Goal: Task Accomplishment & Management: Complete application form

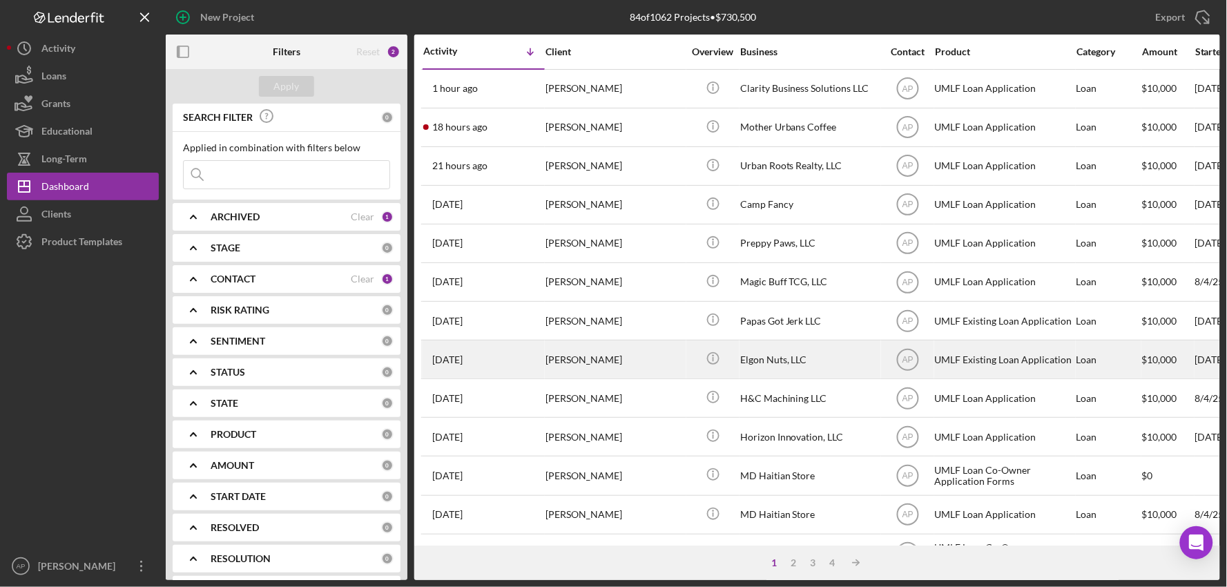
click at [630, 367] on div "[PERSON_NAME]" at bounding box center [614, 359] width 138 height 37
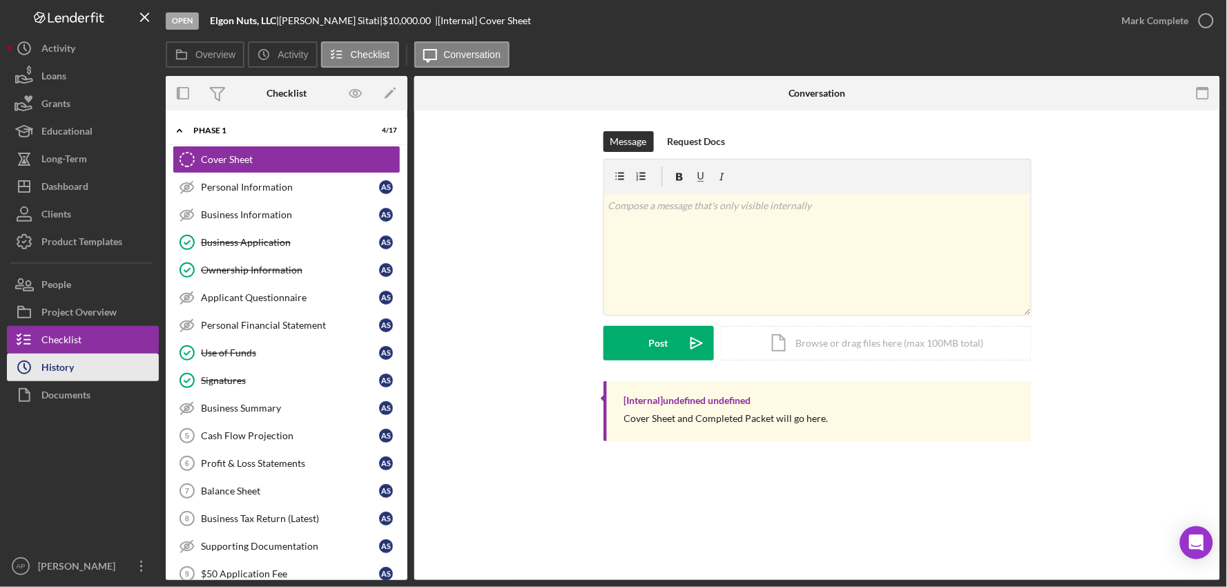
click at [106, 374] on button "Icon/History History" at bounding box center [83, 367] width 152 height 28
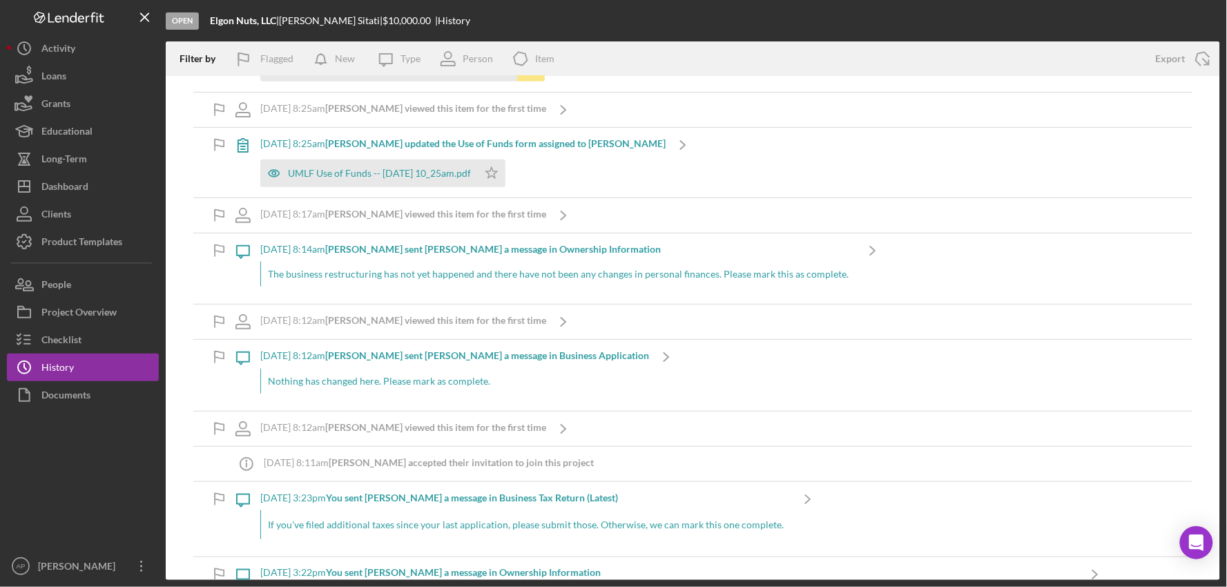
scroll to position [494, 0]
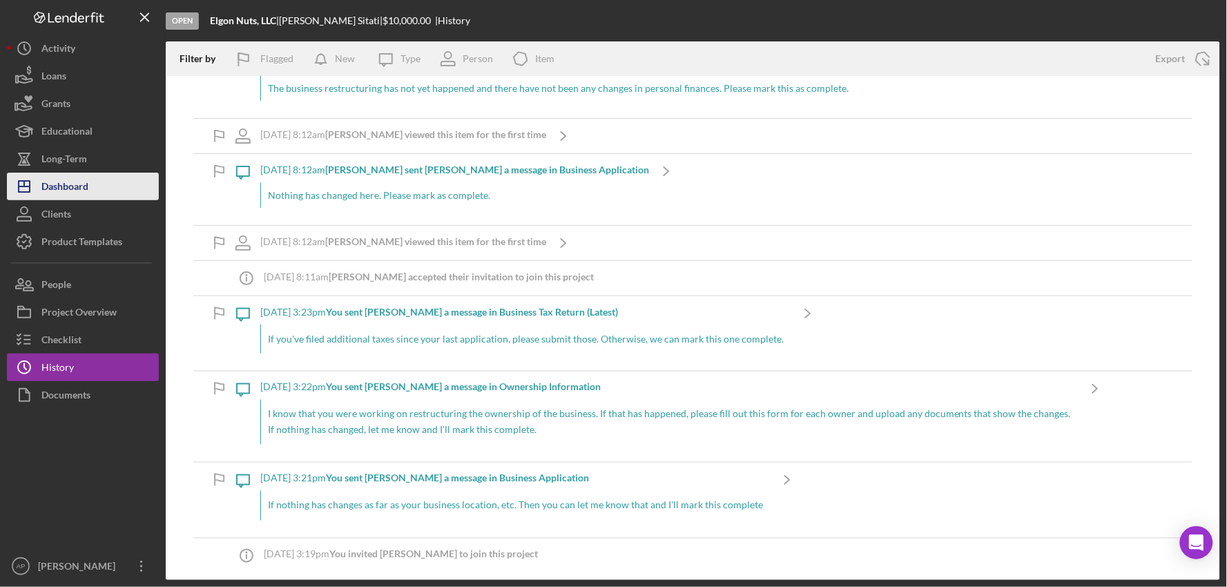
drag, startPoint x: 59, startPoint y: 195, endPoint x: 97, endPoint y: 180, distance: 40.3
click at [59, 195] on div "Dashboard" at bounding box center [64, 188] width 47 height 31
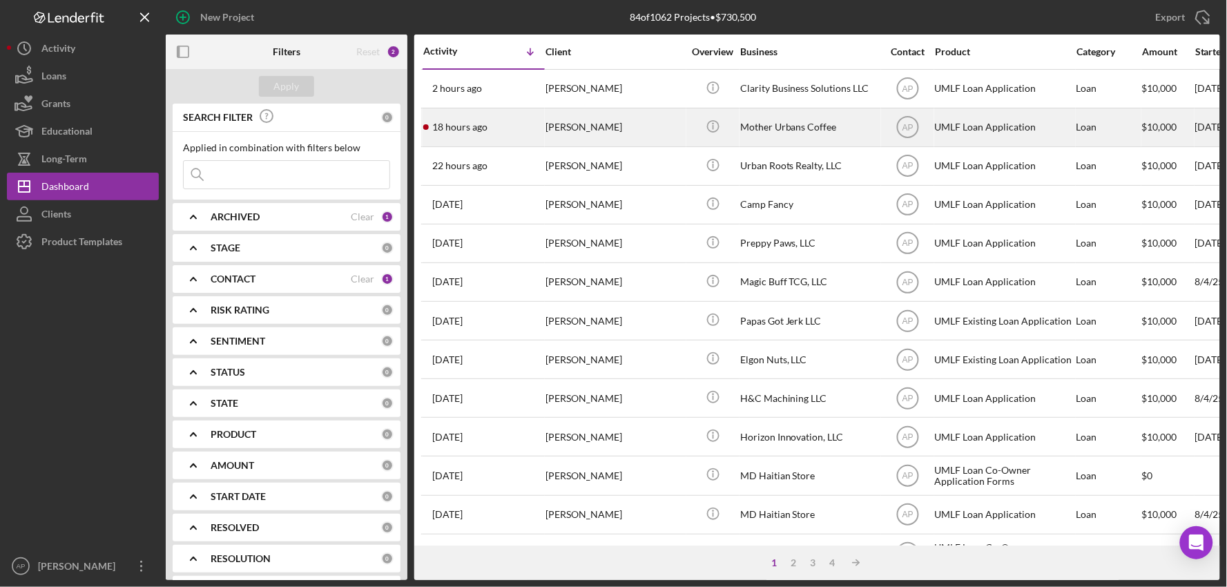
click at [643, 134] on div "[PERSON_NAME]" at bounding box center [614, 127] width 138 height 37
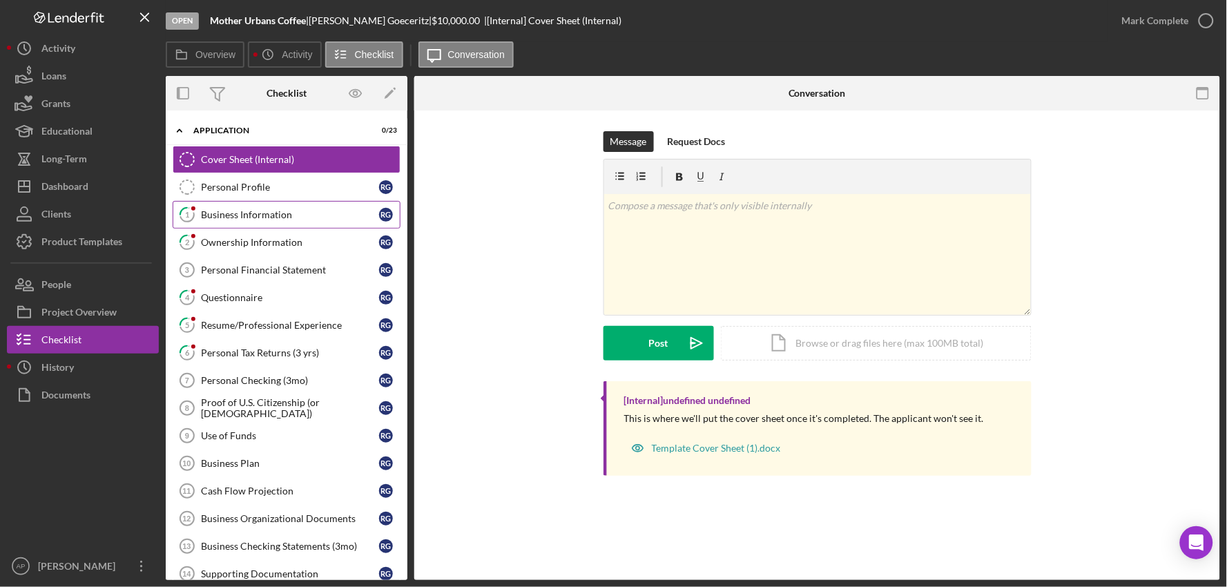
click at [271, 222] on link "1 Business Information R G" at bounding box center [287, 215] width 228 height 28
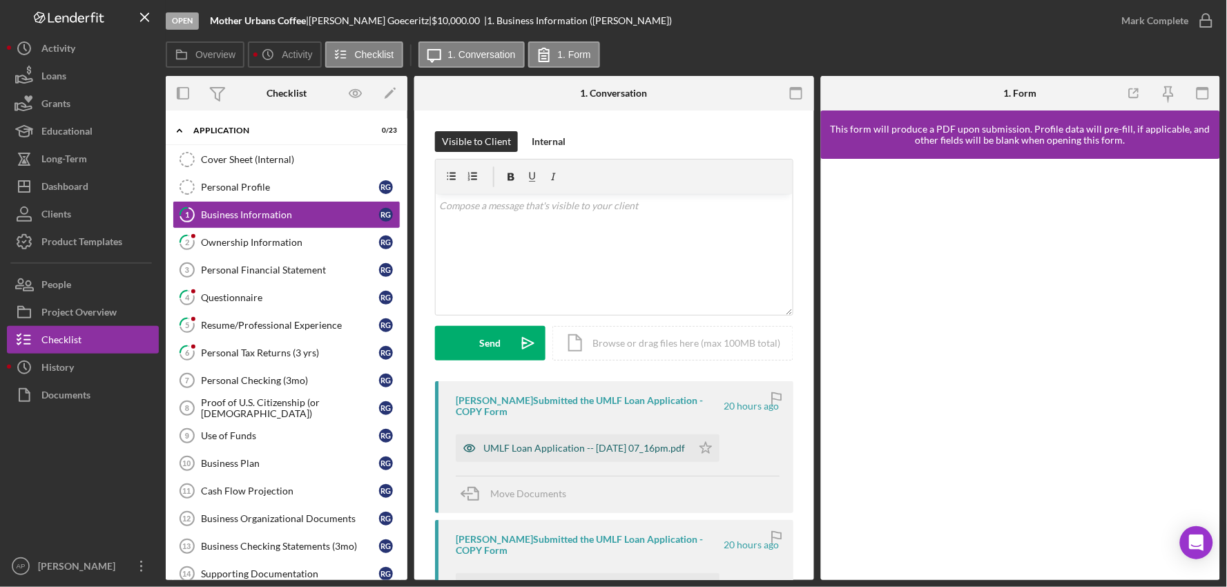
click at [563, 443] on div "UMLF Loan Application -- [DATE] 07_16pm.pdf" at bounding box center [584, 448] width 202 height 11
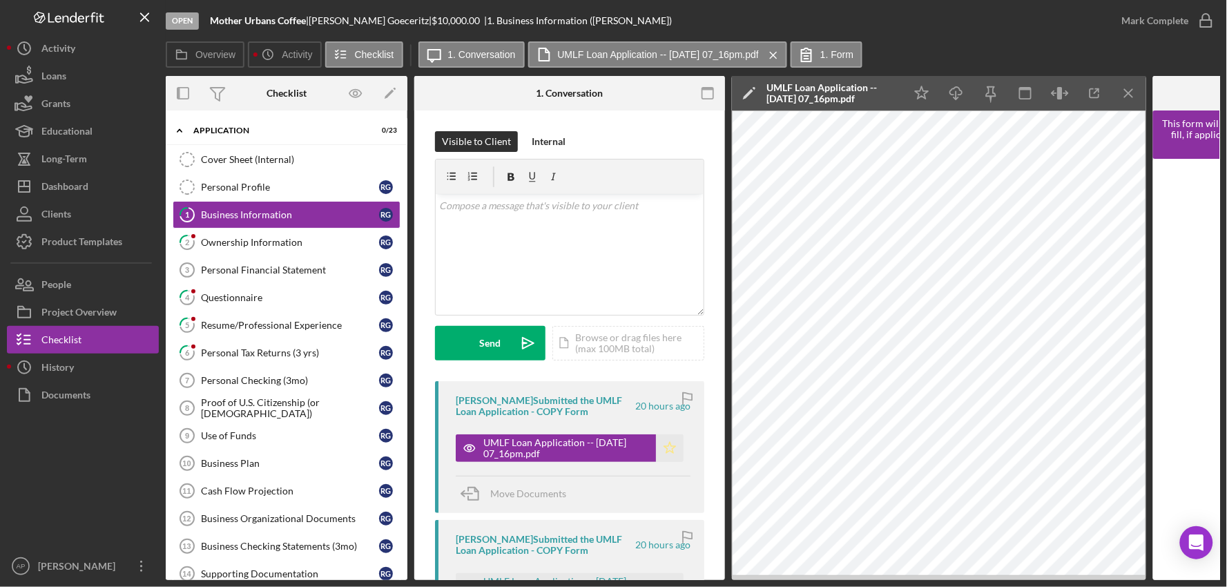
click at [661, 457] on icon "Icon/Star" at bounding box center [670, 448] width 28 height 28
click at [1151, 18] on div "Mark Complete" at bounding box center [1155, 21] width 67 height 28
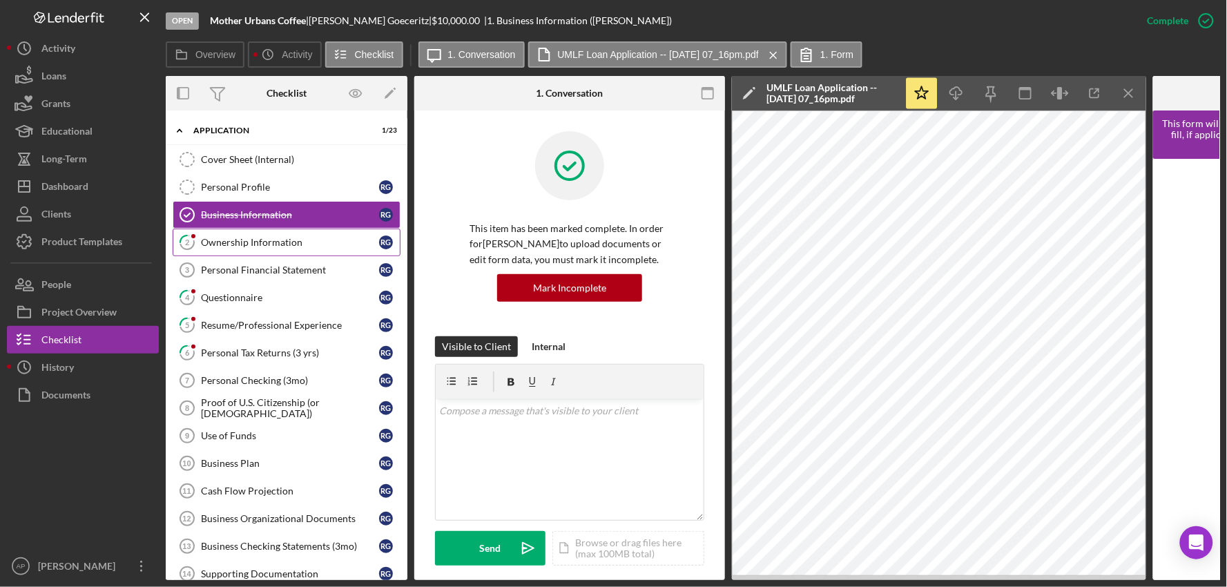
click at [250, 239] on div "Ownership Information" at bounding box center [290, 242] width 178 height 11
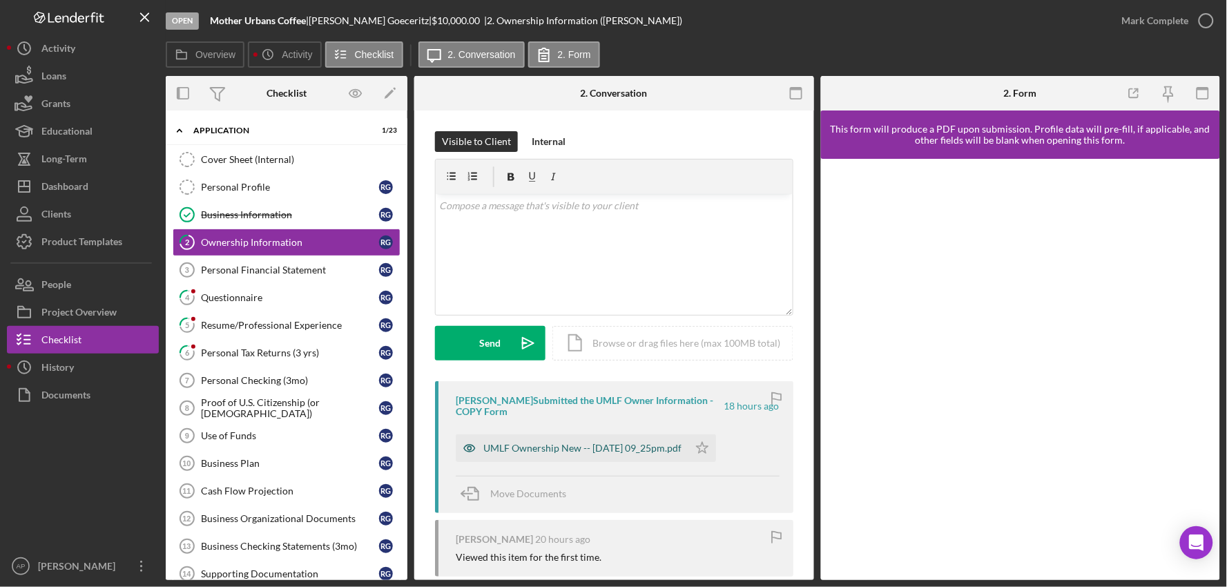
click at [557, 452] on div "UMLF Ownership New -- [DATE] 09_25pm.pdf" at bounding box center [582, 448] width 198 height 11
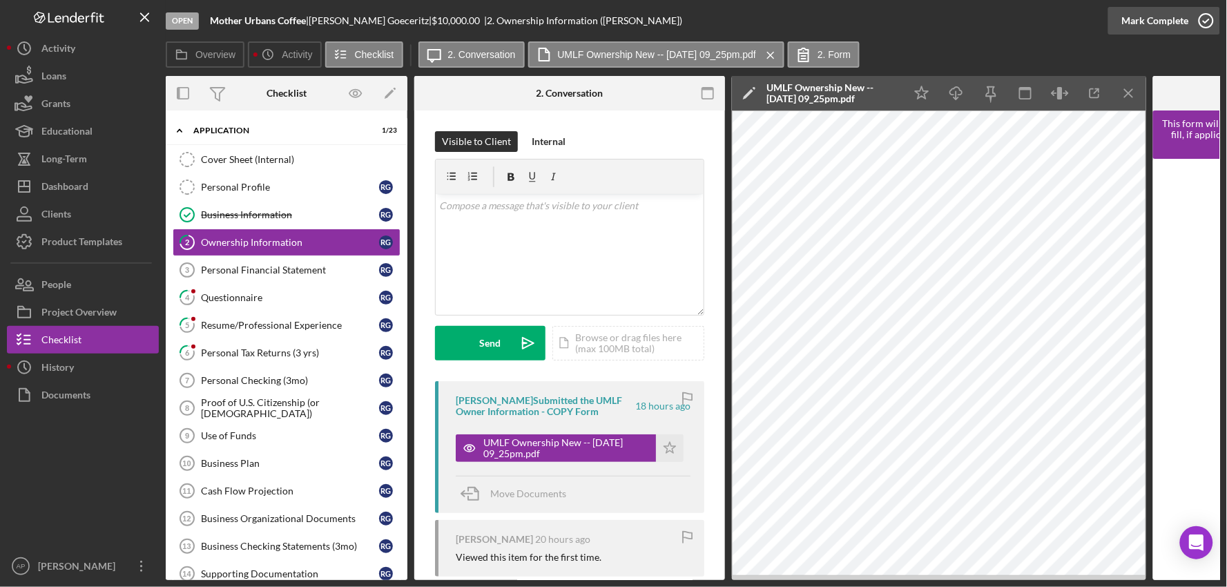
click at [1175, 23] on div "Mark Complete" at bounding box center [1155, 21] width 67 height 28
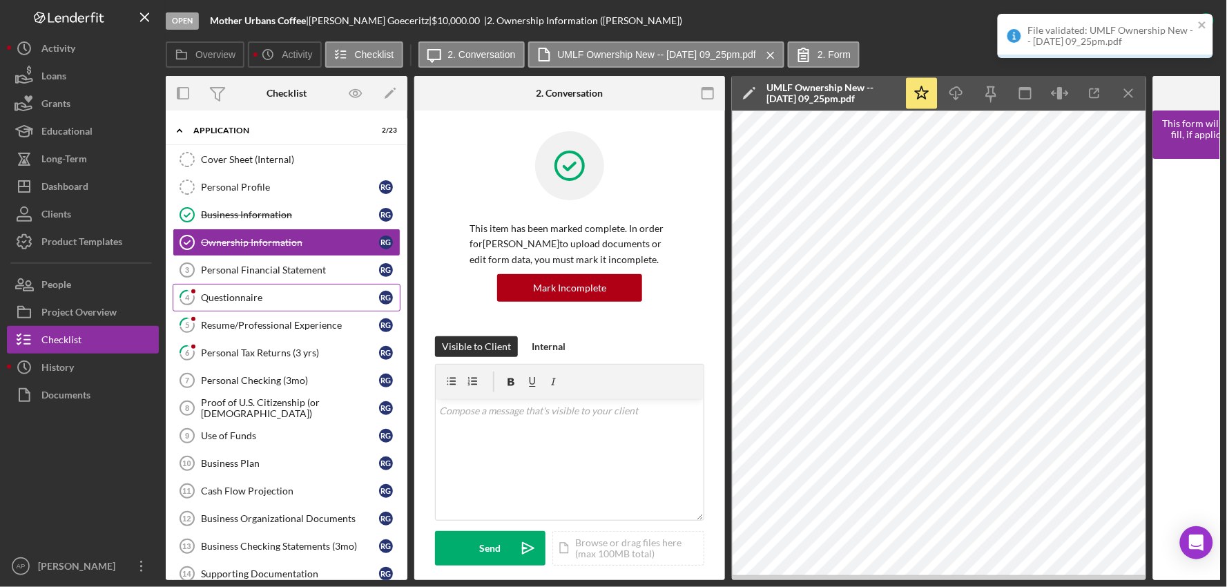
click at [246, 308] on link "4 Questionnaire R G" at bounding box center [287, 298] width 228 height 28
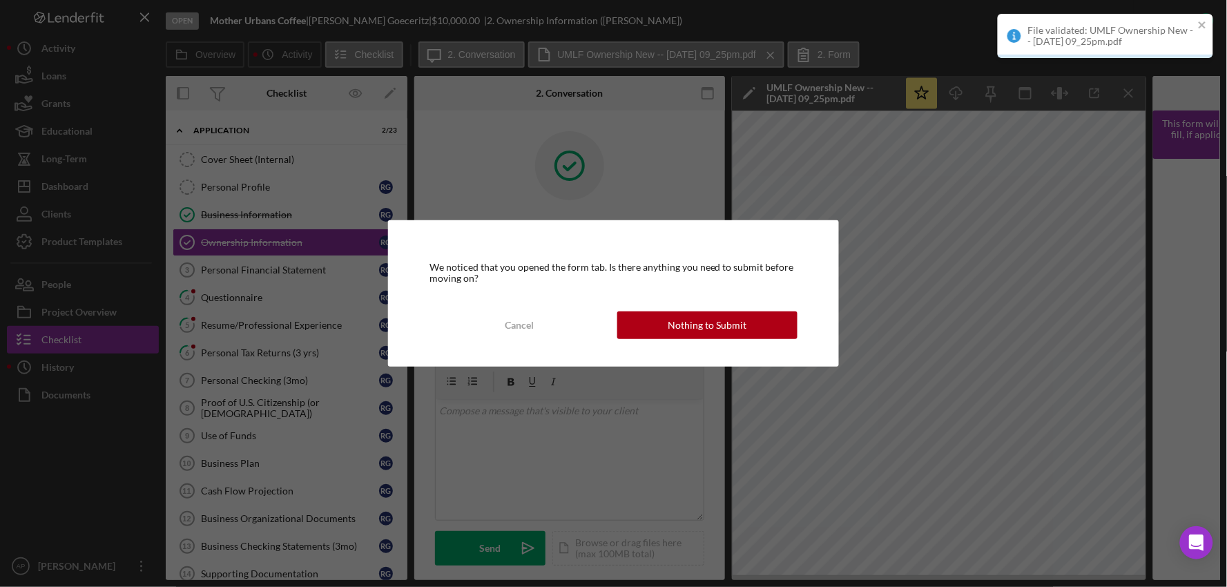
click at [657, 332] on button "Nothing to Submit" at bounding box center [707, 325] width 181 height 28
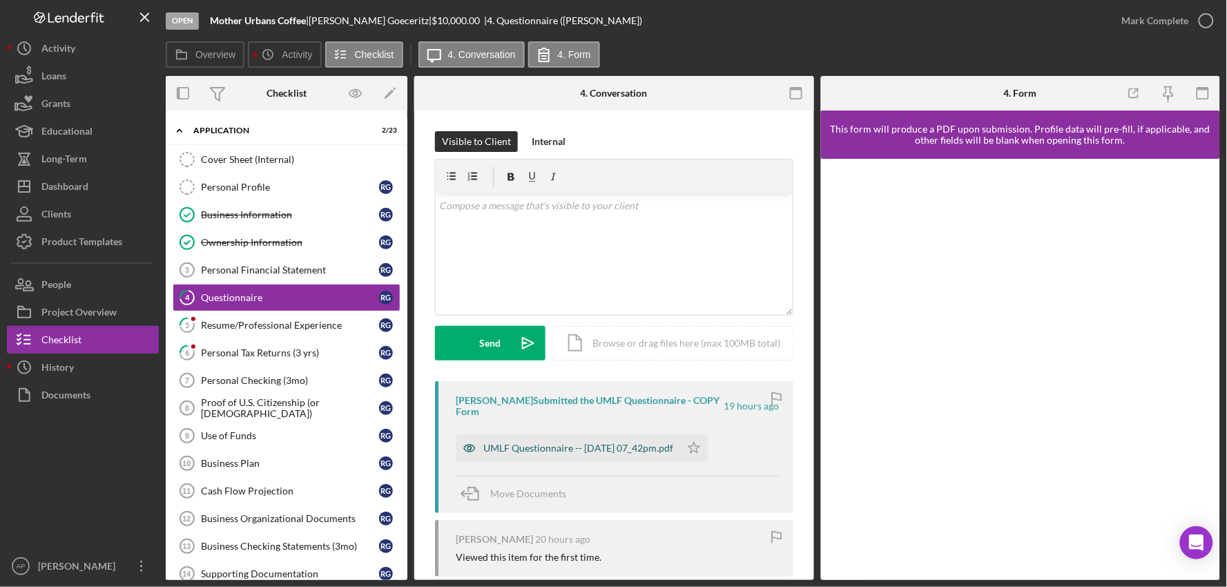
click at [619, 451] on div "UMLF Questionnaire -- [DATE] 07_42pm.pdf" at bounding box center [578, 448] width 190 height 11
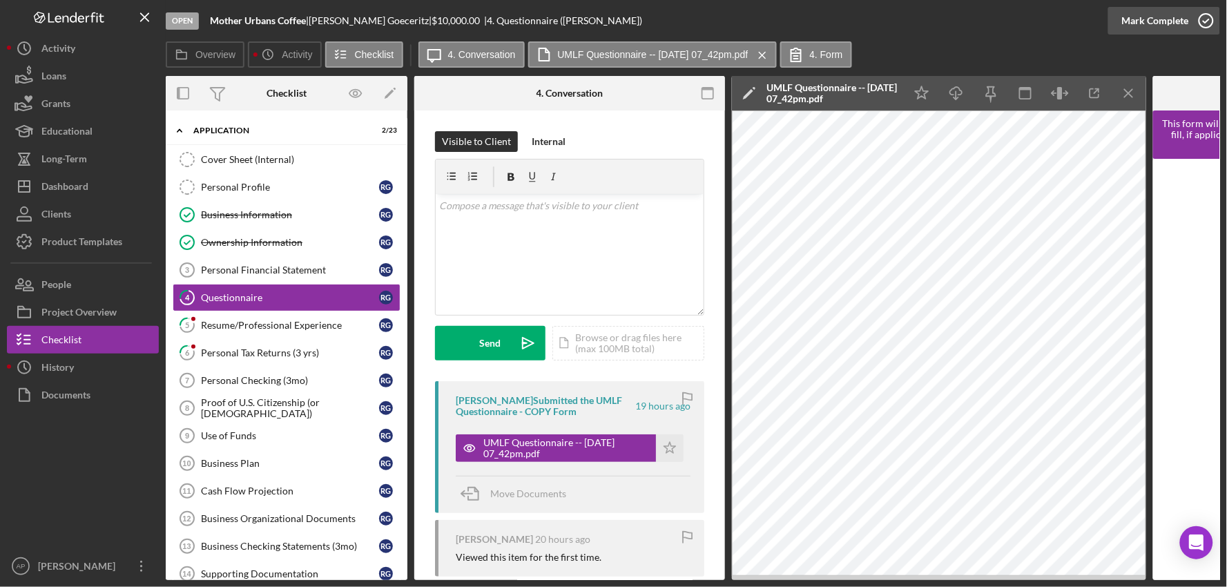
click at [1165, 15] on div "Mark Complete" at bounding box center [1155, 21] width 67 height 28
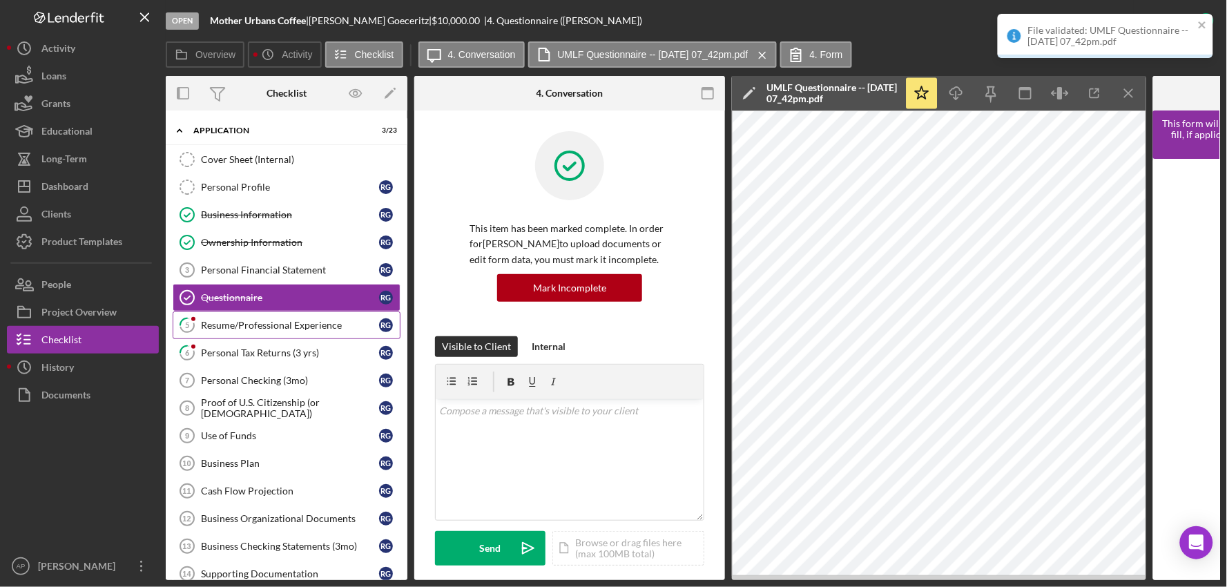
click at [301, 316] on link "5 Resume/Professional Experience R G" at bounding box center [287, 325] width 228 height 28
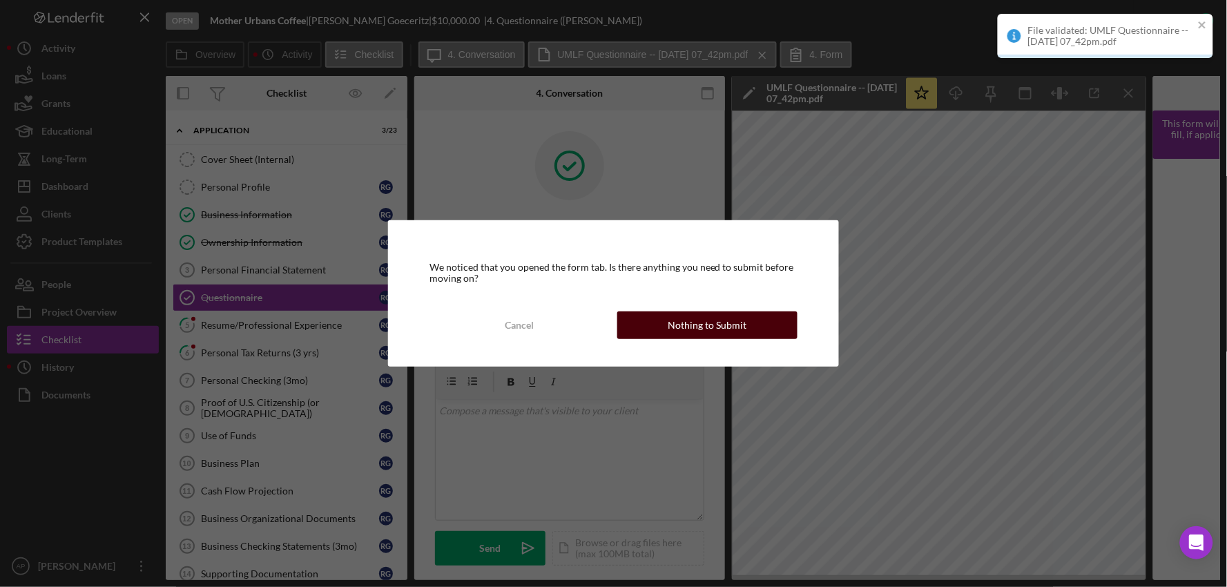
click at [717, 333] on div "Nothing to Submit" at bounding box center [707, 325] width 79 height 28
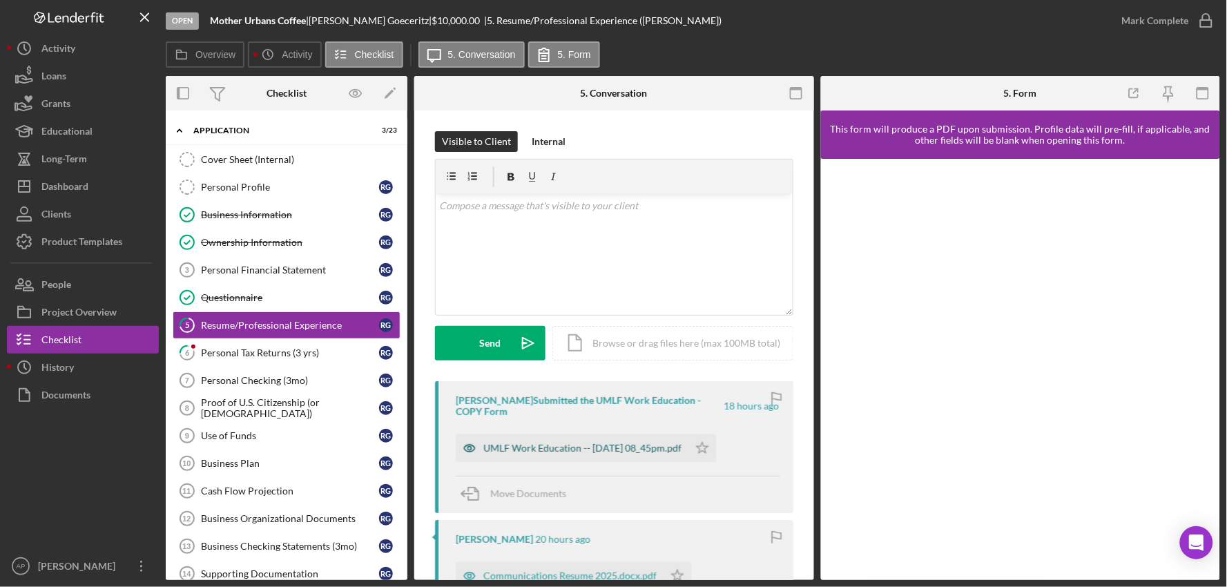
click at [599, 457] on div "UMLF Work Education -- [DATE] 08_45pm.pdf" at bounding box center [572, 448] width 233 height 28
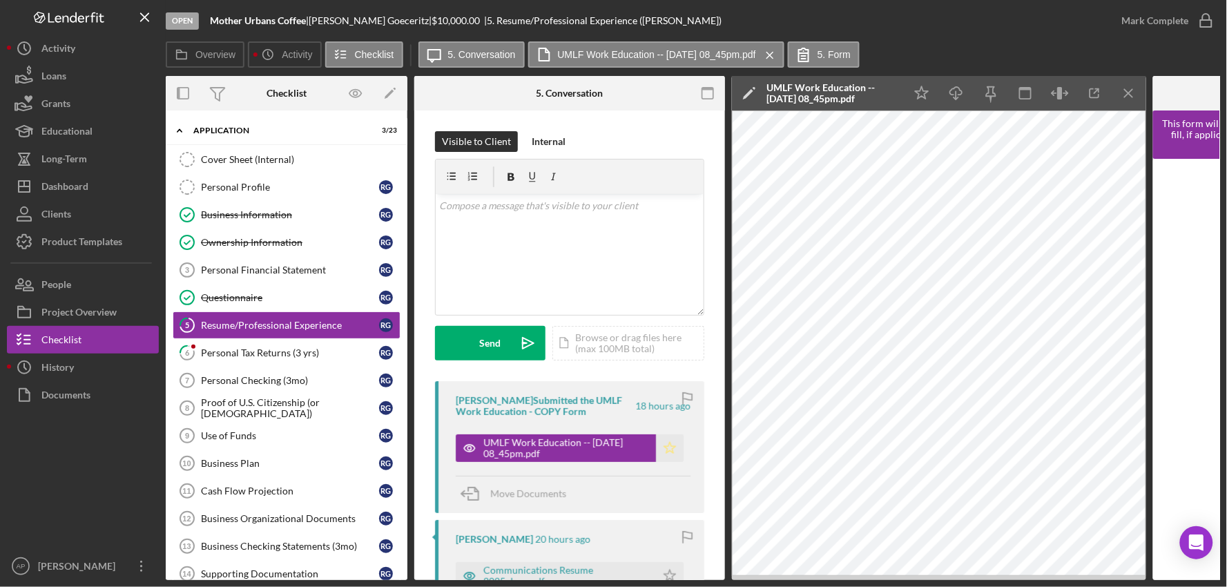
click at [659, 449] on icon "Icon/Star" at bounding box center [670, 448] width 28 height 28
click at [1163, 23] on div "Mark Complete" at bounding box center [1155, 21] width 67 height 28
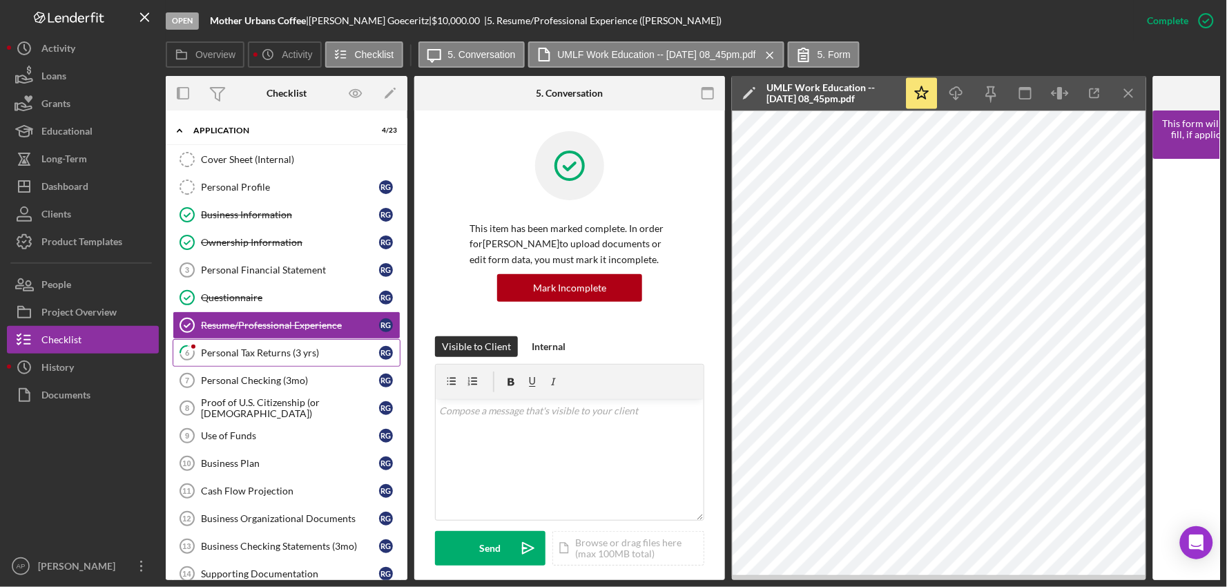
click at [266, 364] on link "6 Personal Tax Returns (3 yrs) R G" at bounding box center [287, 353] width 228 height 28
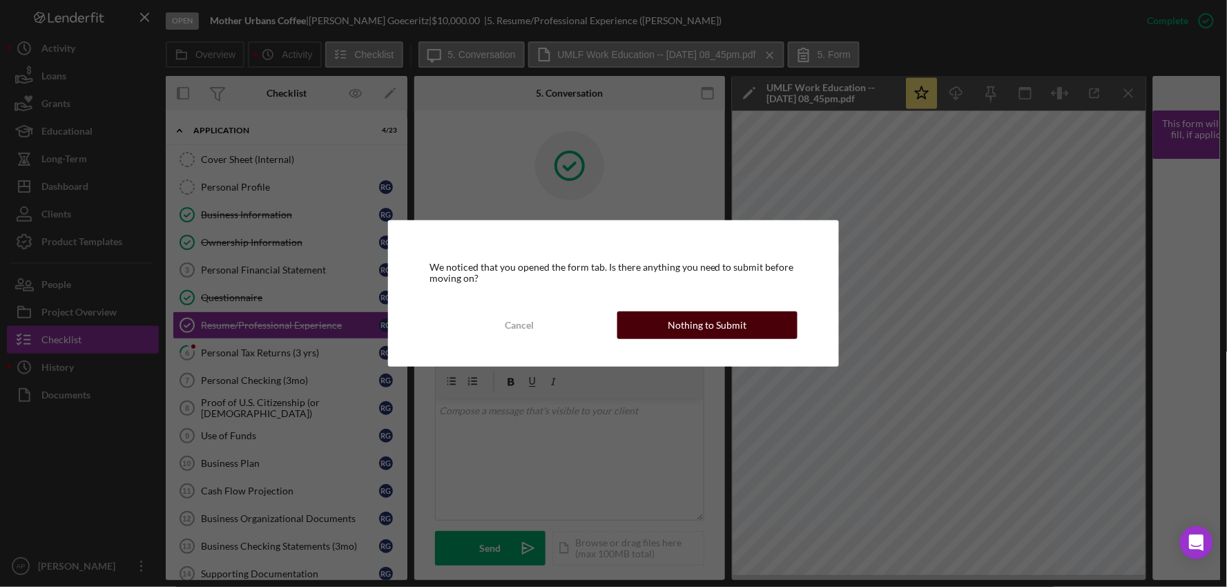
click at [736, 338] on div "Nothing to Submit" at bounding box center [707, 325] width 79 height 28
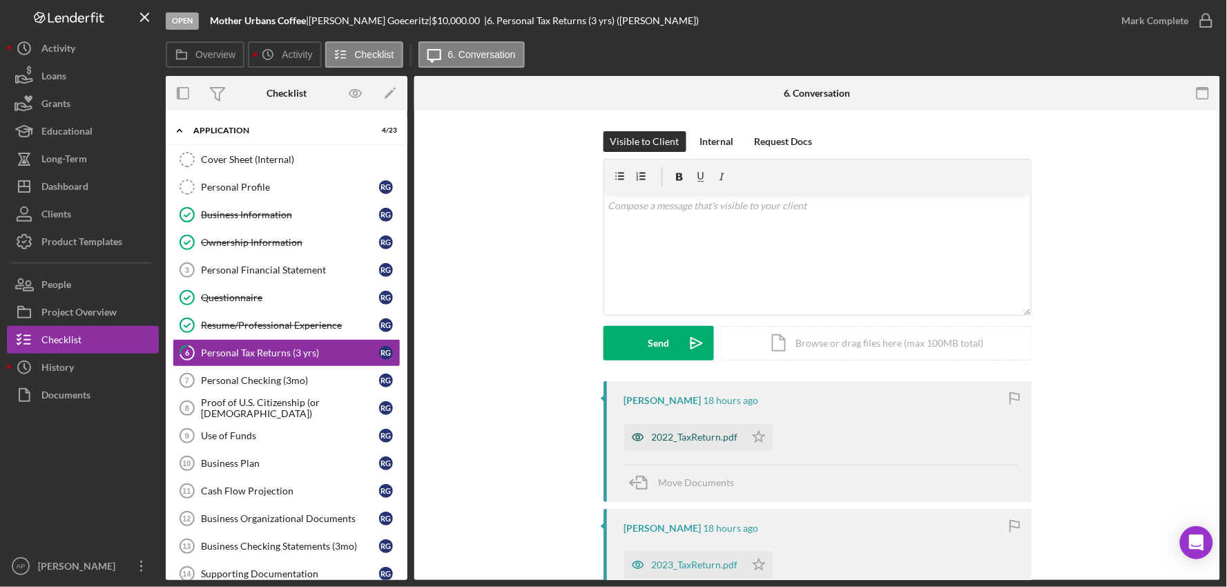
click at [690, 436] on div "2022_TaxReturn.pdf" at bounding box center [695, 437] width 86 height 11
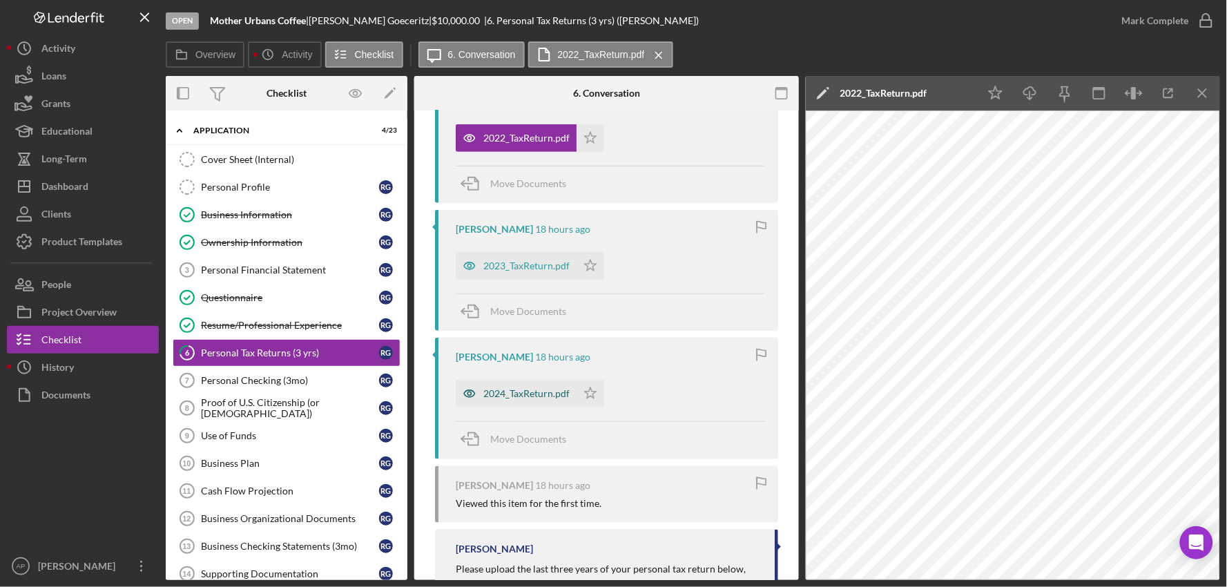
scroll to position [307, 0]
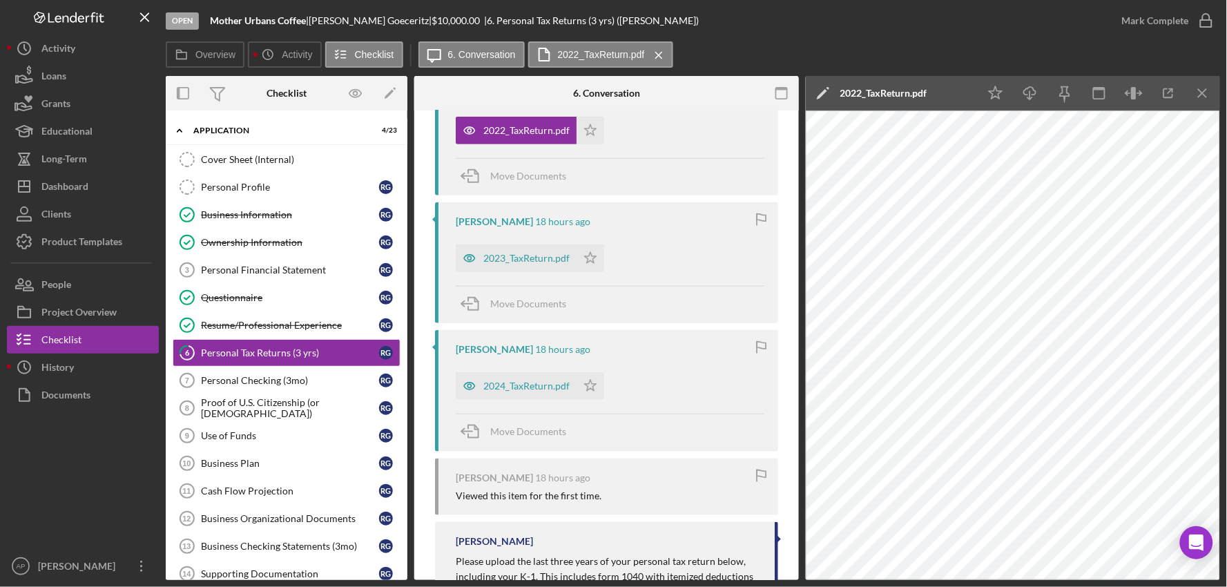
click at [541, 238] on div "2023_TaxReturn.pdf Icon/Star" at bounding box center [533, 255] width 155 height 35
click at [532, 261] on div "2023_TaxReturn.pdf" at bounding box center [526, 258] width 86 height 11
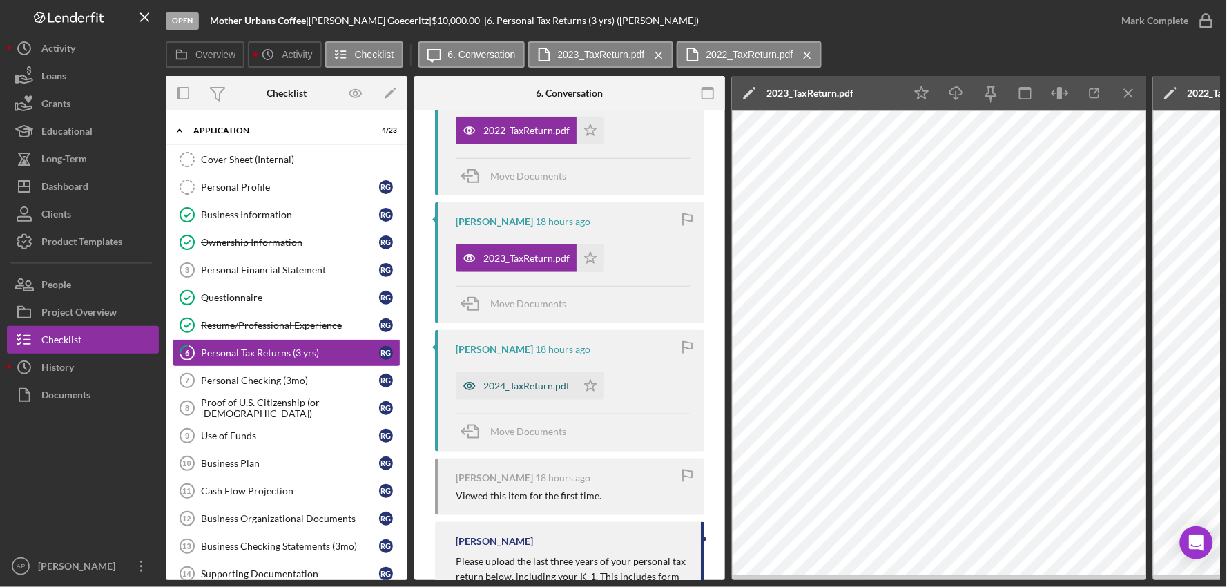
click at [546, 394] on div "2024_TaxReturn.pdf" at bounding box center [516, 386] width 121 height 28
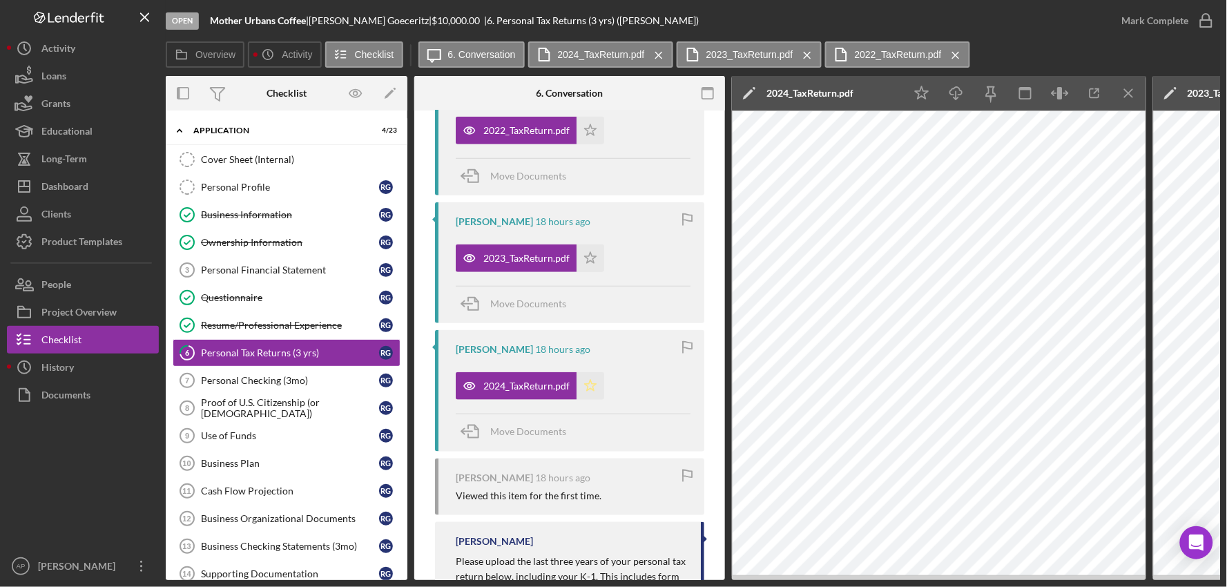
click at [585, 135] on polygon "button" at bounding box center [591, 129] width 12 height 11
click at [1146, 29] on div "Mark Complete" at bounding box center [1155, 21] width 67 height 28
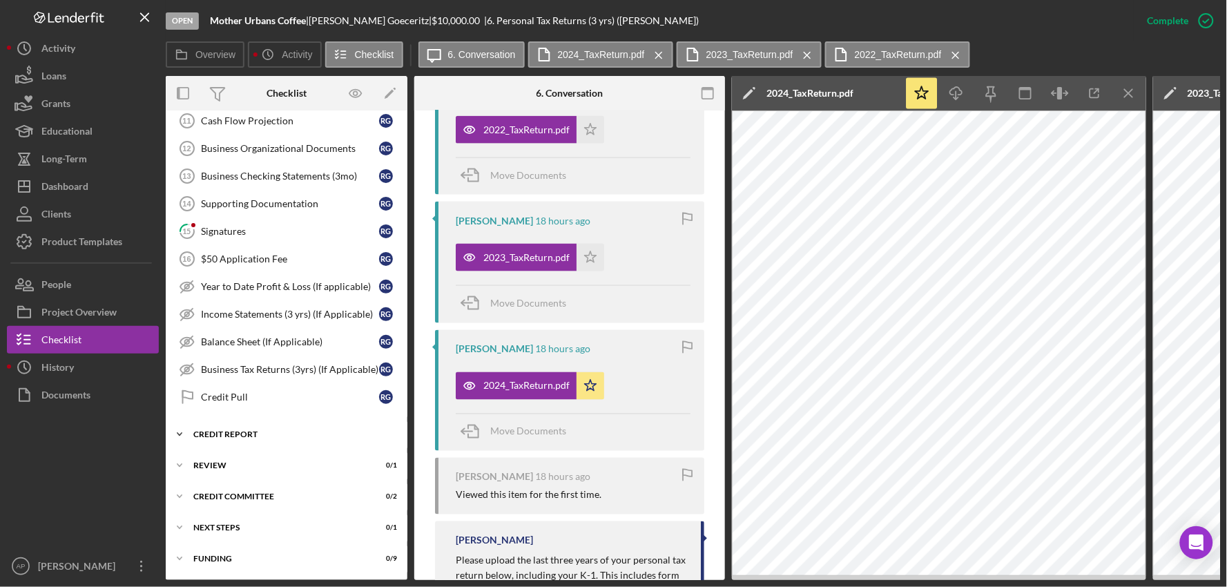
scroll to position [0, 0]
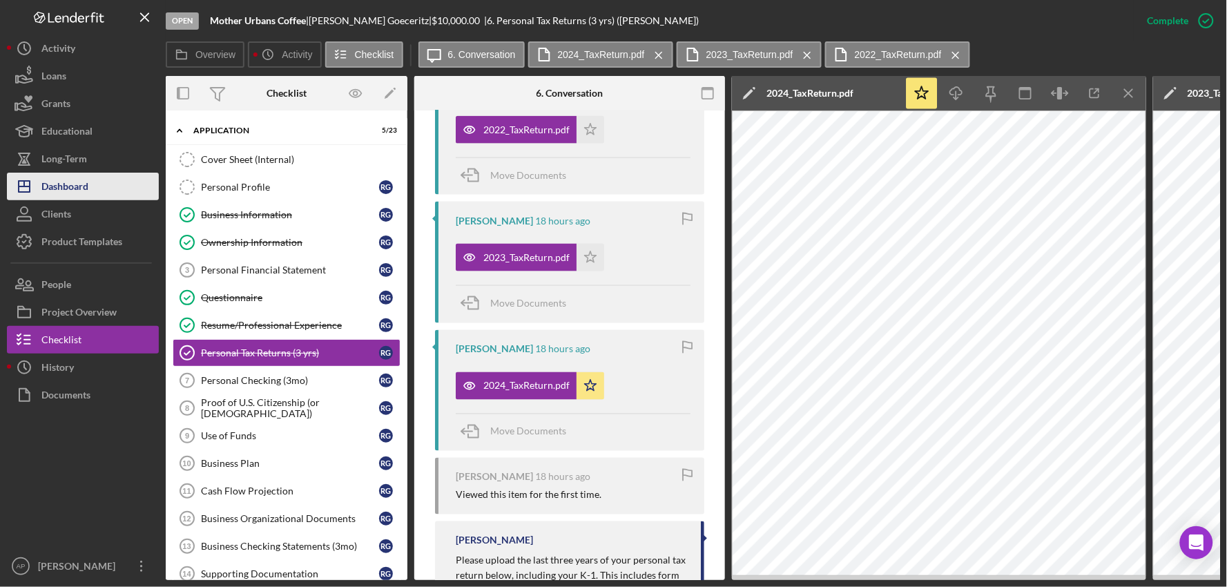
click at [102, 180] on button "Icon/Dashboard Dashboard" at bounding box center [83, 187] width 152 height 28
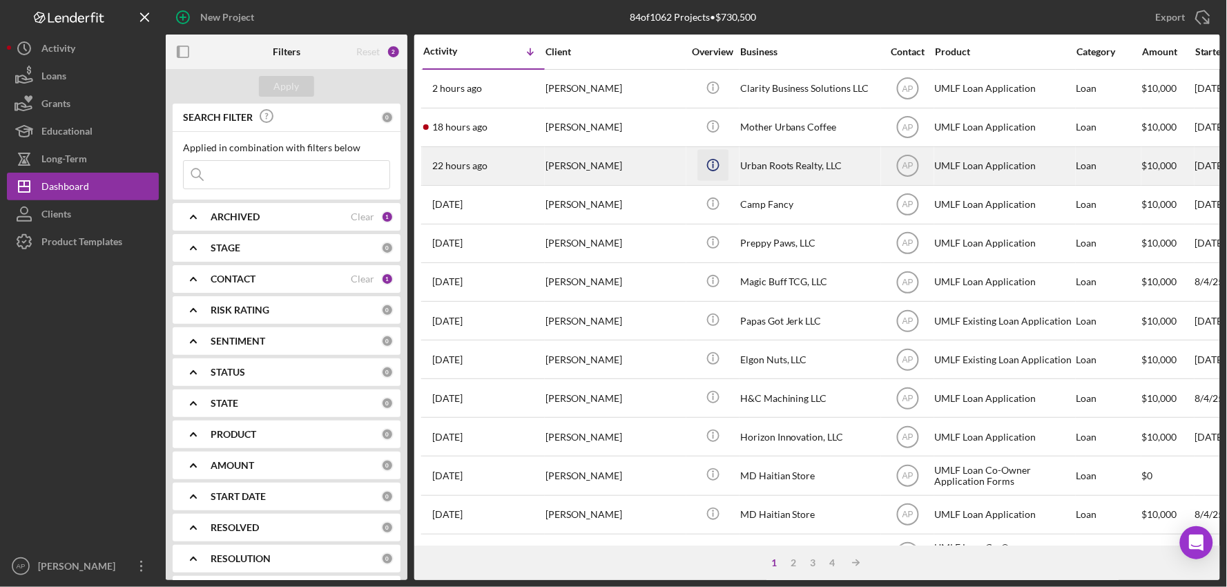
click at [705, 169] on icon "Icon/Info" at bounding box center [712, 164] width 31 height 31
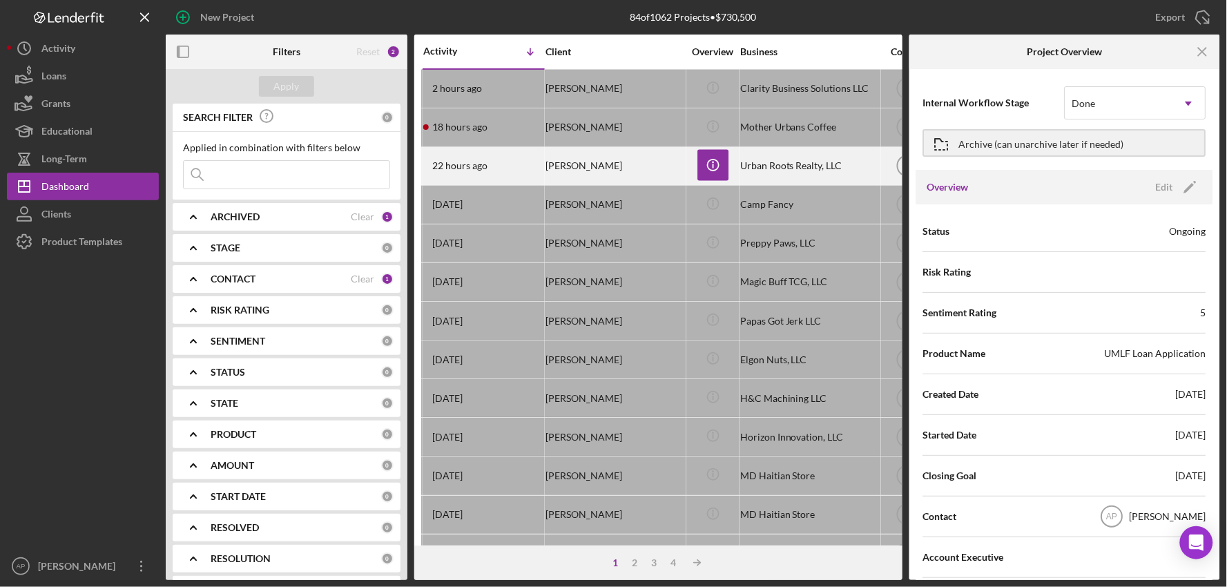
click at [790, 170] on div "Urban Roots Realty, LLC" at bounding box center [809, 166] width 138 height 37
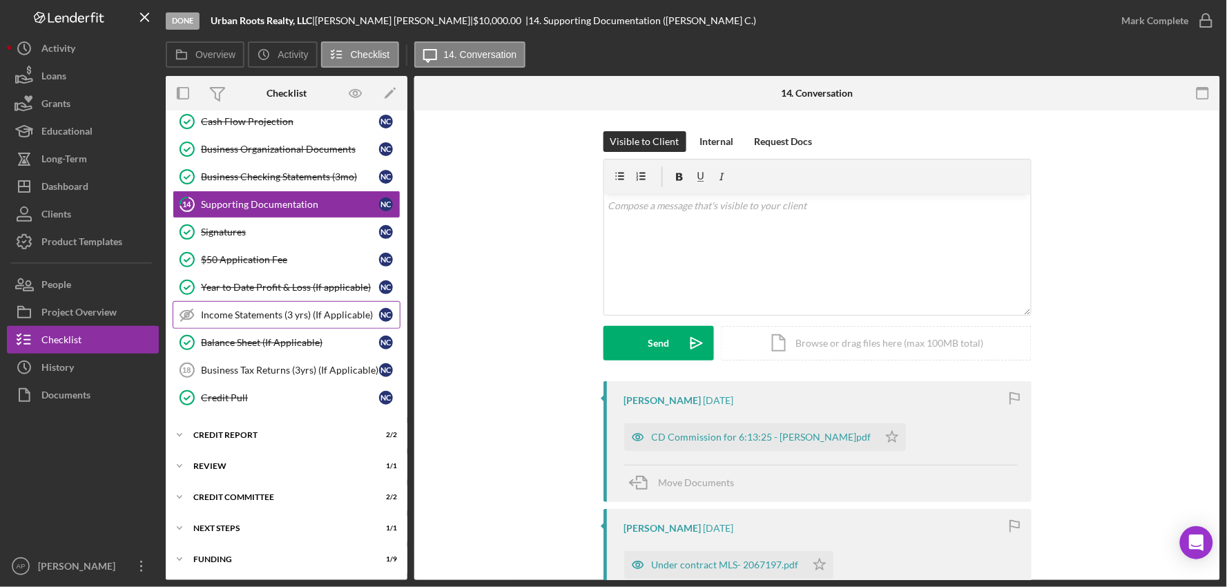
scroll to position [346, 0]
click at [229, 550] on div "Icon/Expander Funding 1 / 9" at bounding box center [287, 559] width 242 height 28
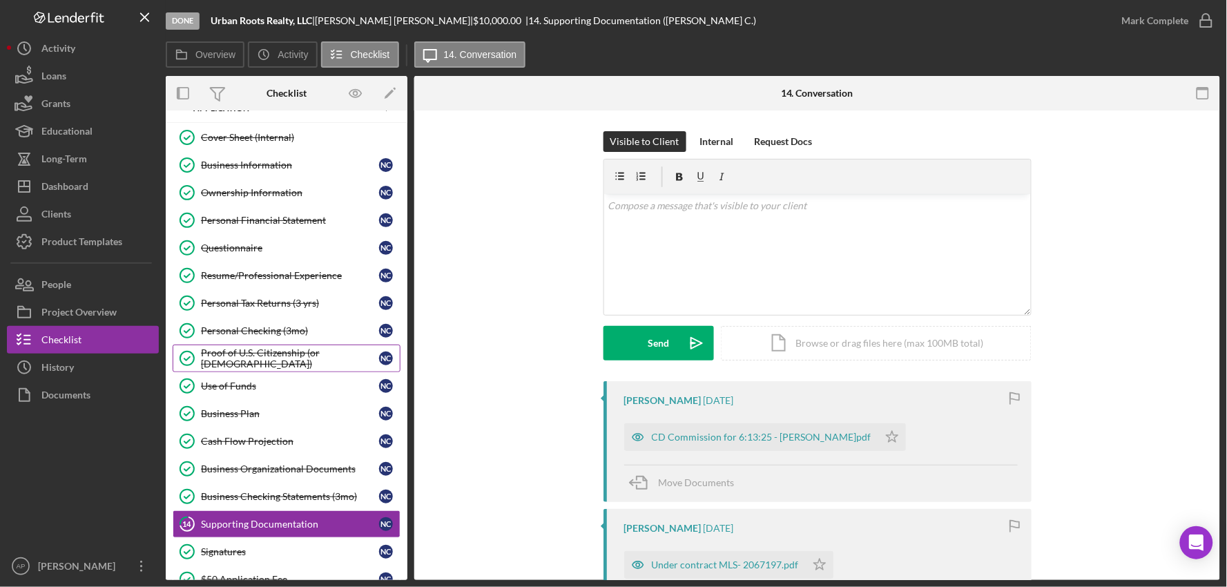
scroll to position [0, 0]
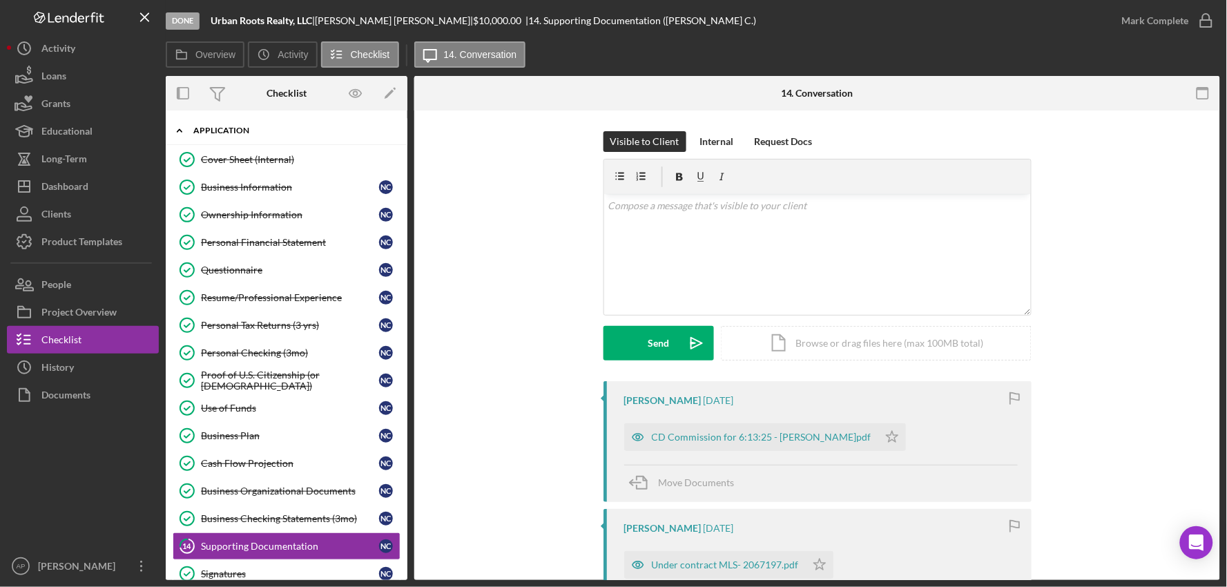
click at [175, 122] on icon "Icon/Expander" at bounding box center [180, 131] width 28 height 28
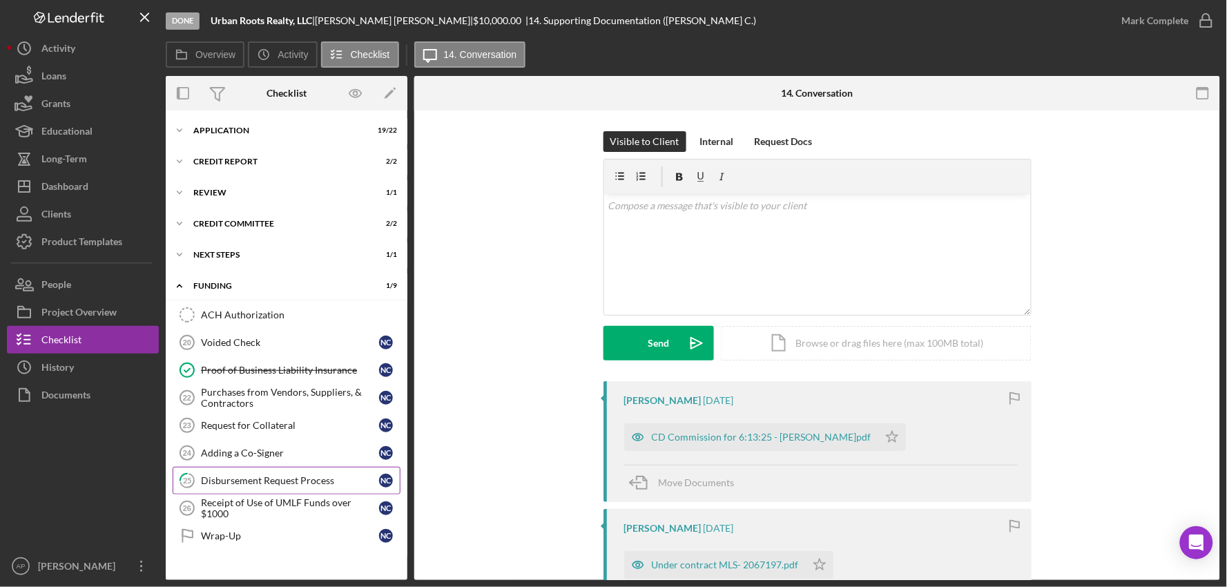
click at [229, 480] on div "Disbursement Request Process" at bounding box center [290, 480] width 178 height 11
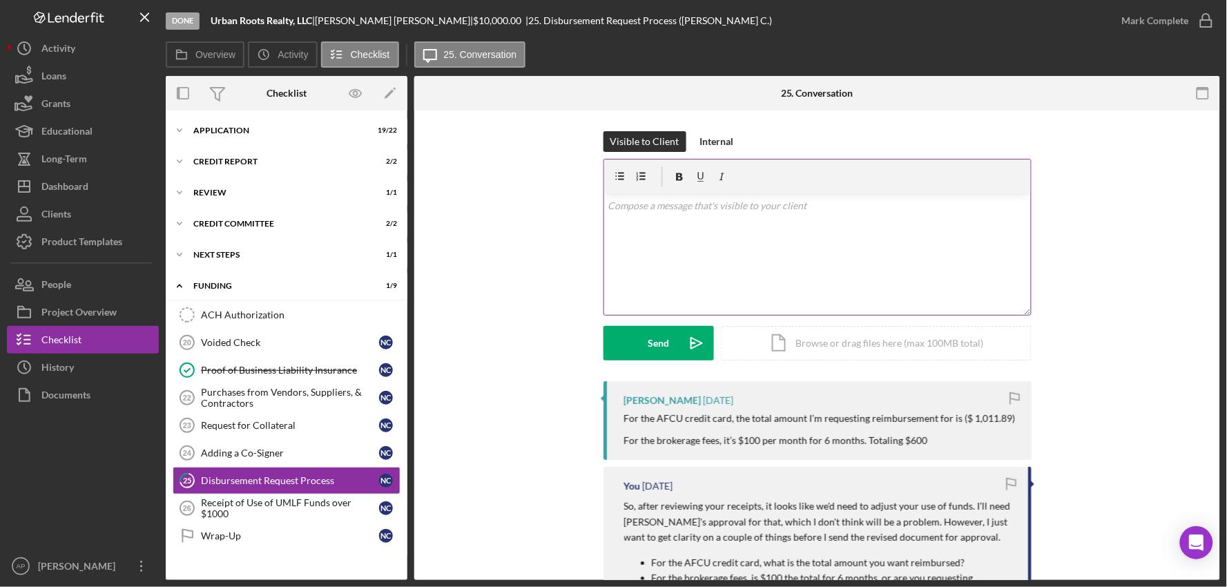
click at [635, 260] on div "v Color teal Color pink Remove color Add row above Add row below Add column bef…" at bounding box center [817, 254] width 427 height 121
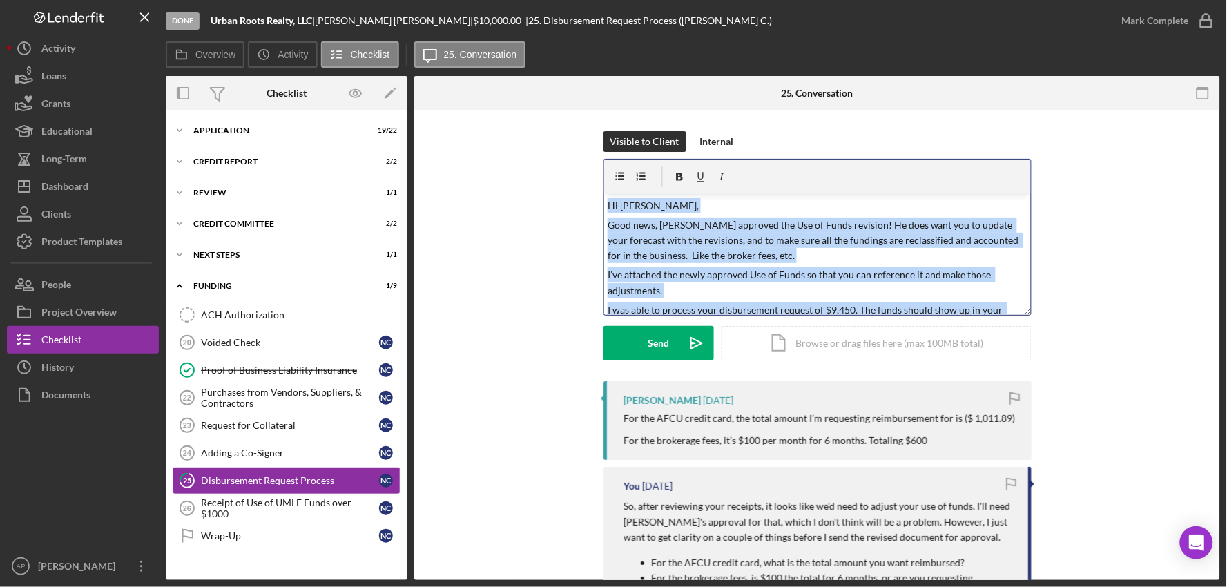
drag, startPoint x: 759, startPoint y: 301, endPoint x: 567, endPoint y: 177, distance: 228.9
click at [567, 177] on div "Visible to Client Internal v Color teal Color pink Remove color Add row above A…" at bounding box center [817, 256] width 764 height 250
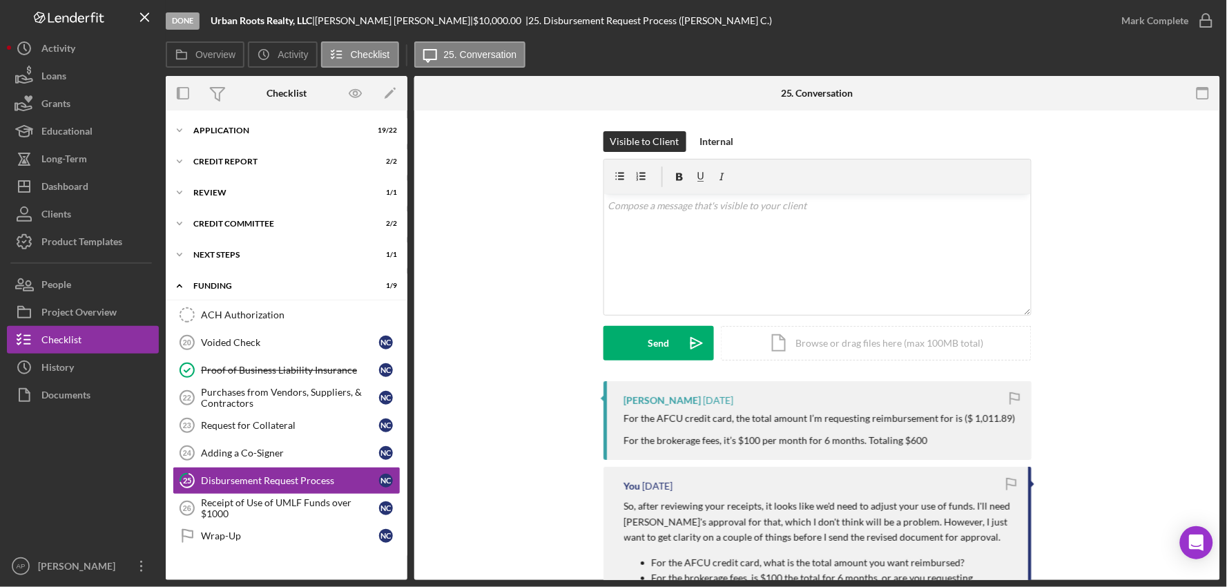
click at [633, 213] on p at bounding box center [817, 205] width 419 height 15
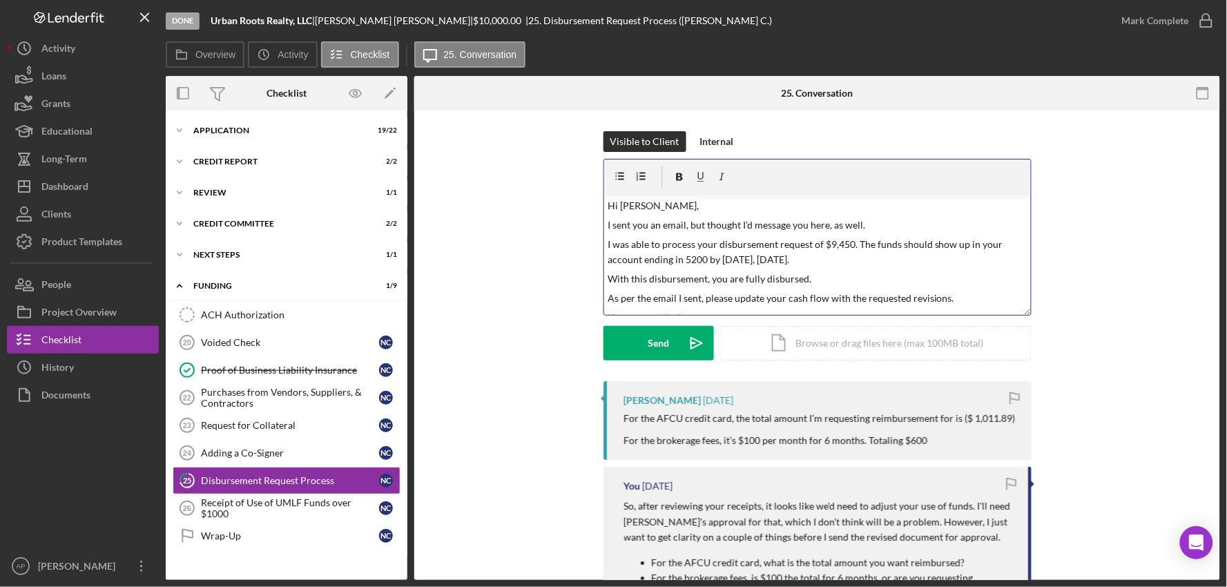
scroll to position [14, 0]
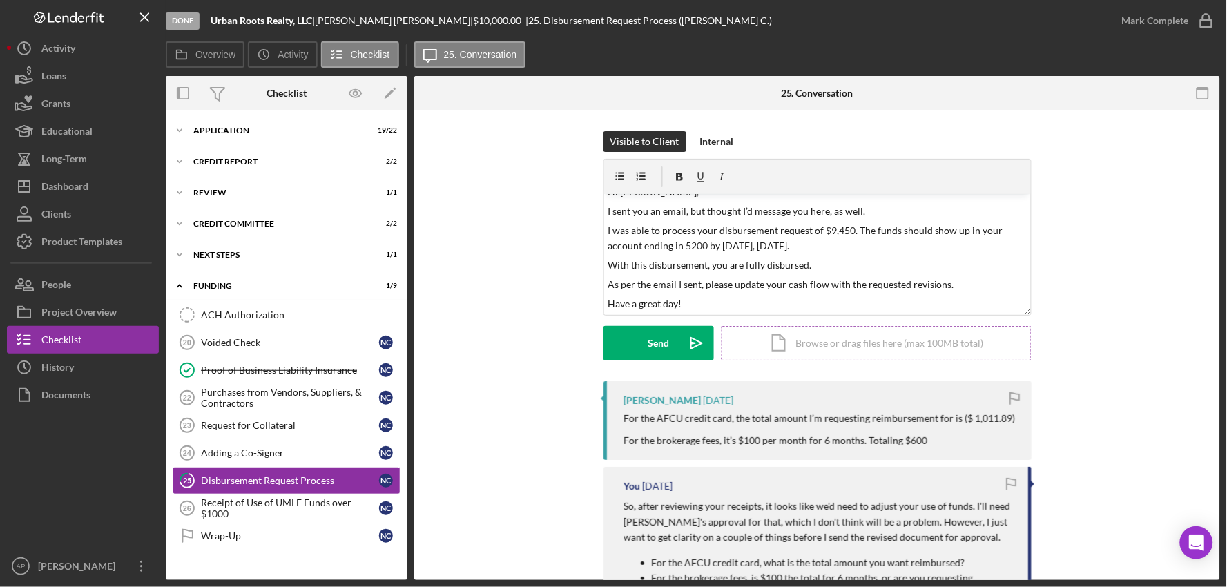
drag, startPoint x: 640, startPoint y: 349, endPoint x: 775, endPoint y: 342, distance: 134.8
click at [642, 350] on button "Send Icon/icon-invite-send" at bounding box center [658, 343] width 110 height 35
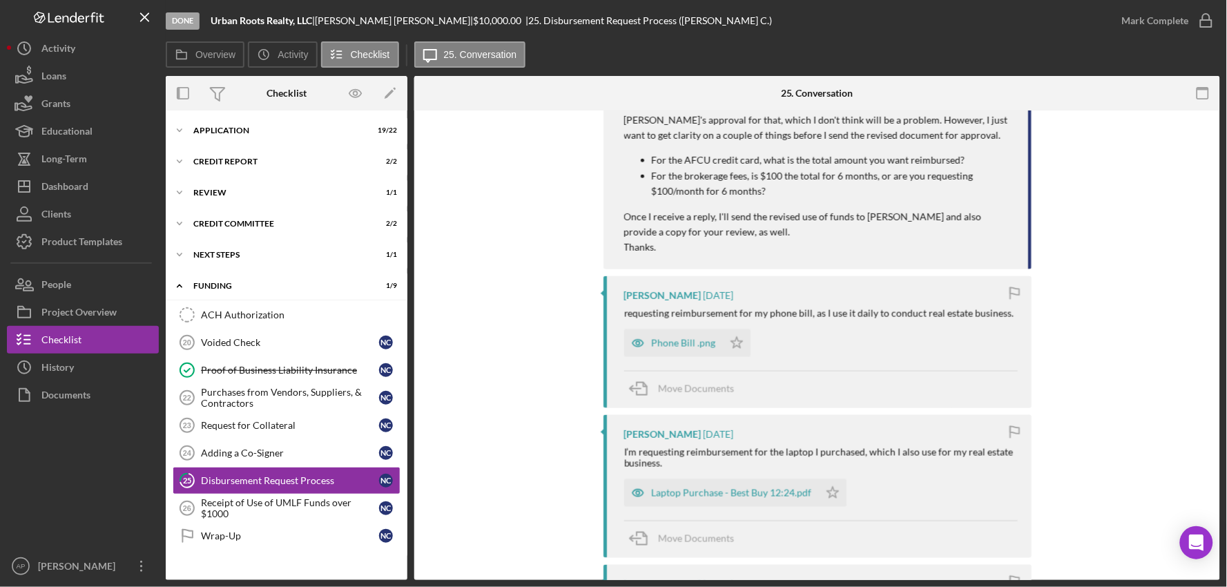
scroll to position [613, 0]
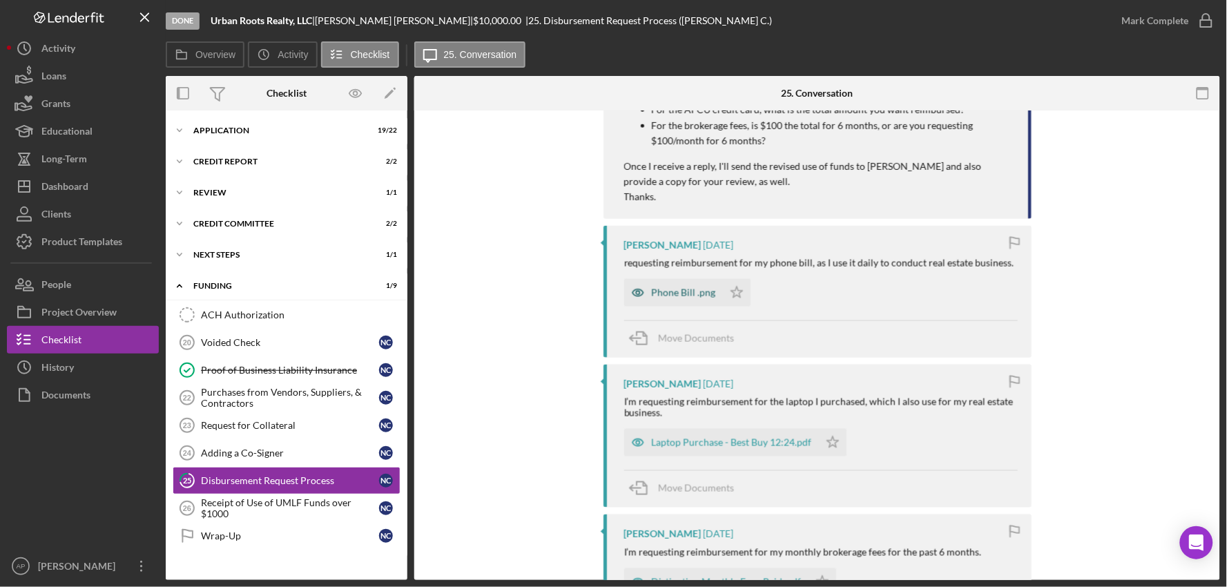
click at [700, 307] on div "Phone Bill .png" at bounding box center [673, 293] width 99 height 28
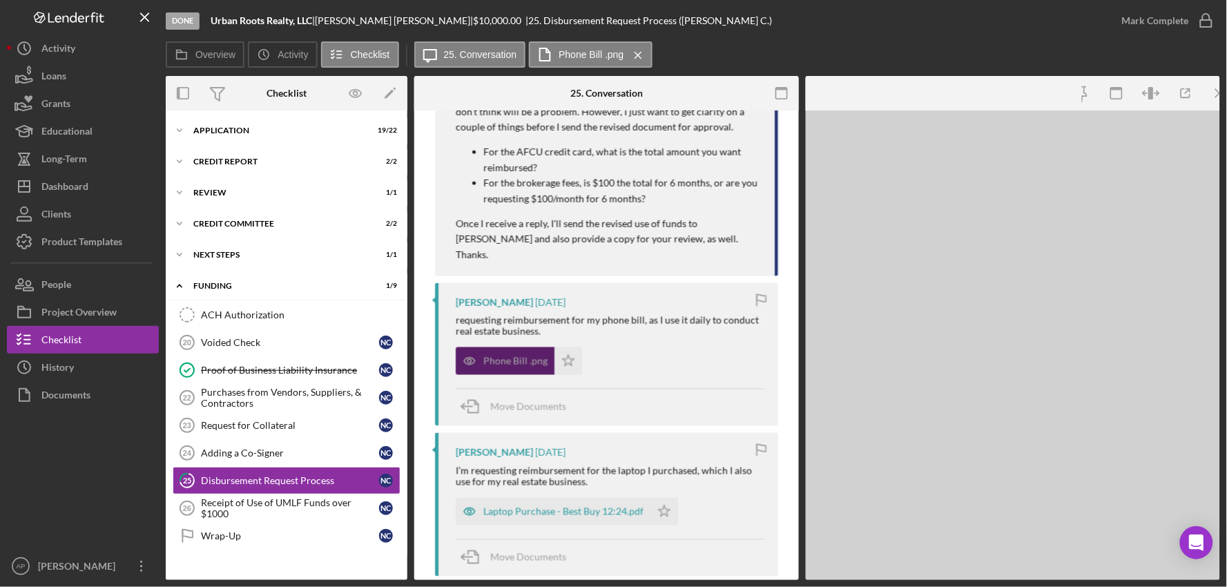
scroll to position [640, 0]
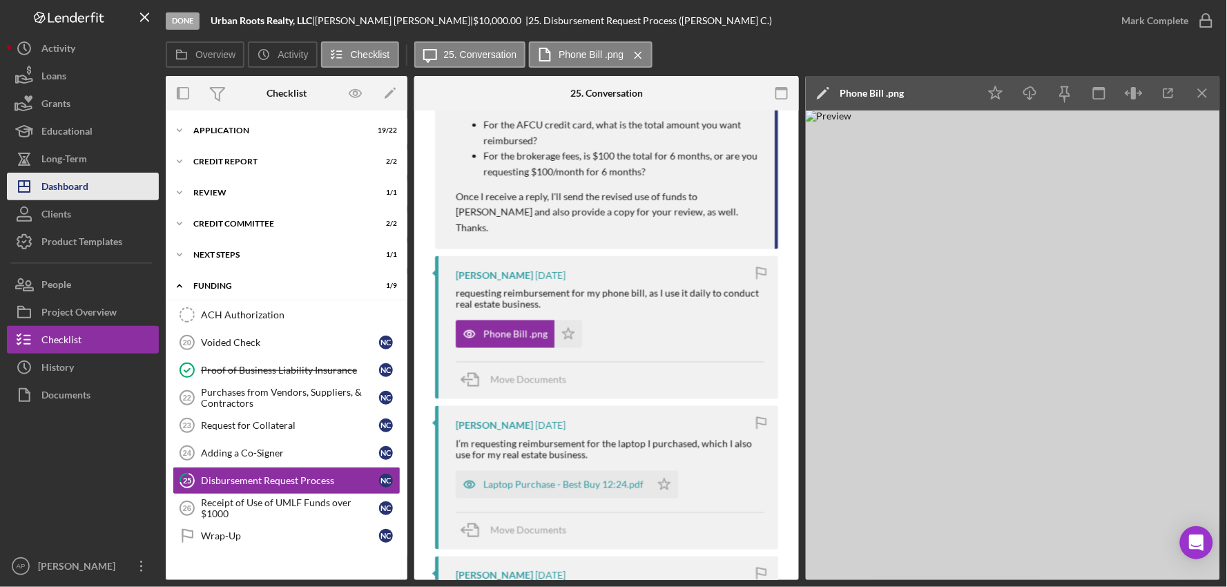
drag, startPoint x: 86, startPoint y: 182, endPoint x: 107, endPoint y: 182, distance: 21.4
click at [86, 182] on div "Dashboard" at bounding box center [64, 188] width 47 height 31
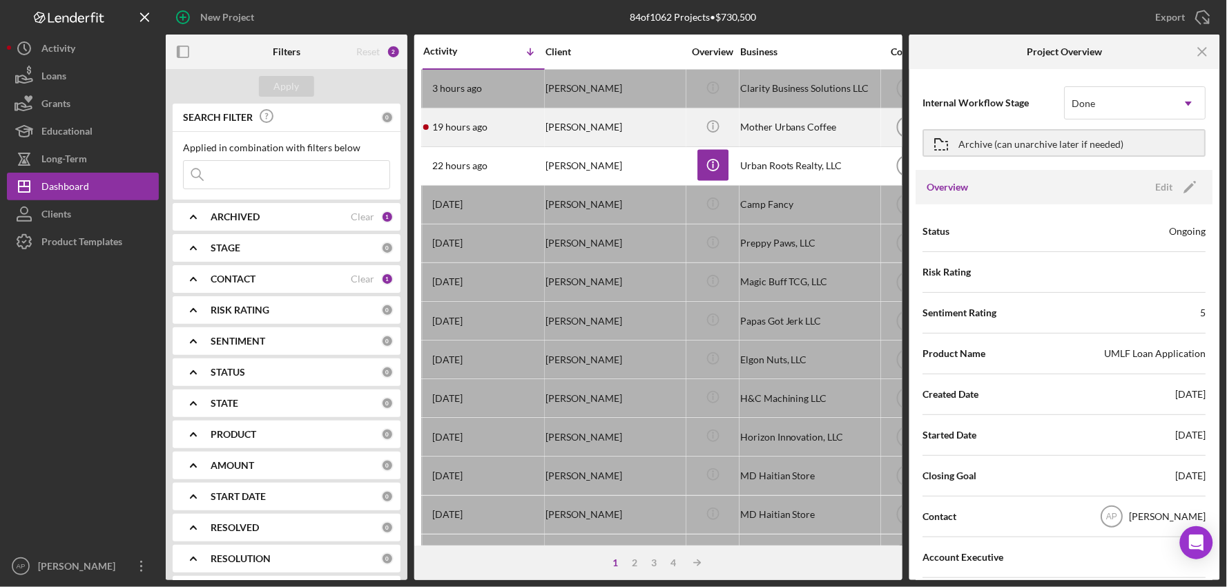
click at [643, 131] on div "[PERSON_NAME]" at bounding box center [614, 127] width 138 height 37
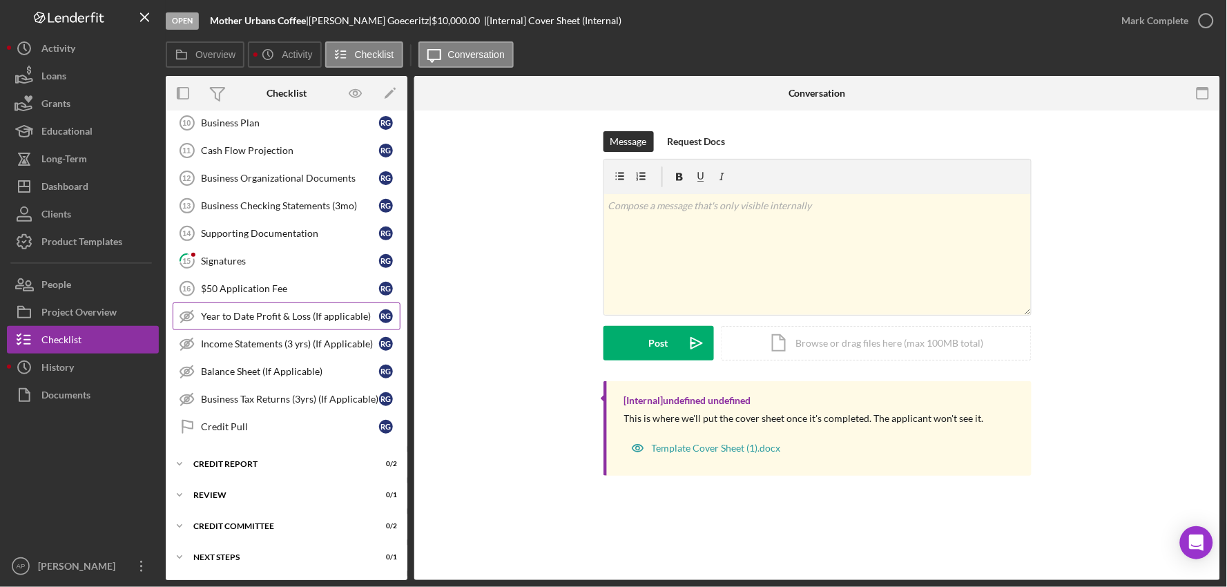
scroll to position [374, 0]
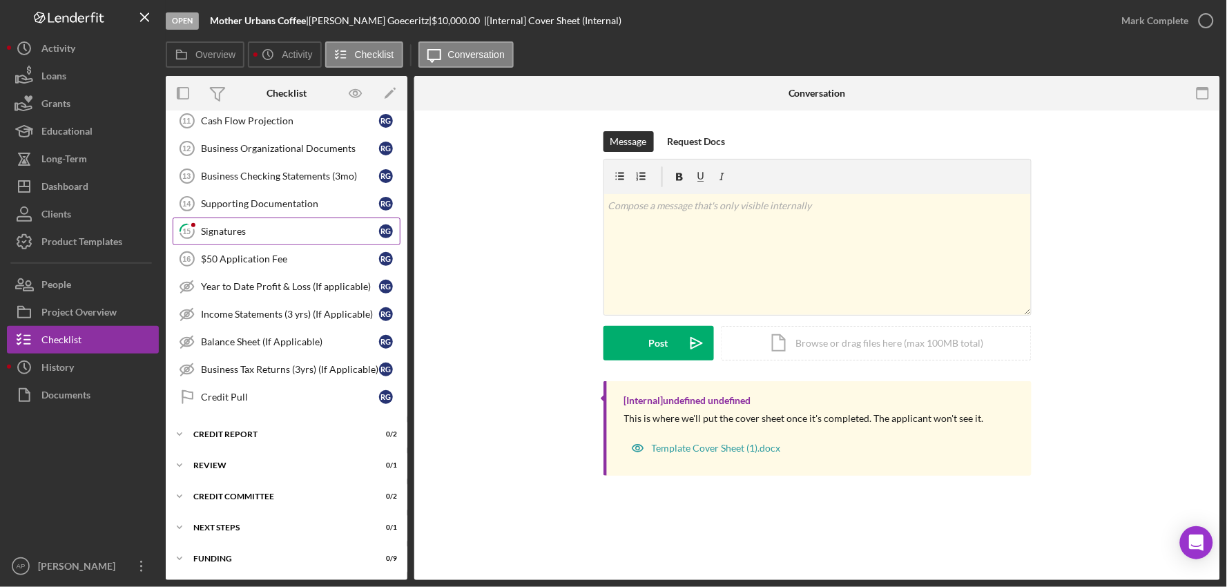
click at [266, 228] on div "Signatures" at bounding box center [290, 231] width 178 height 11
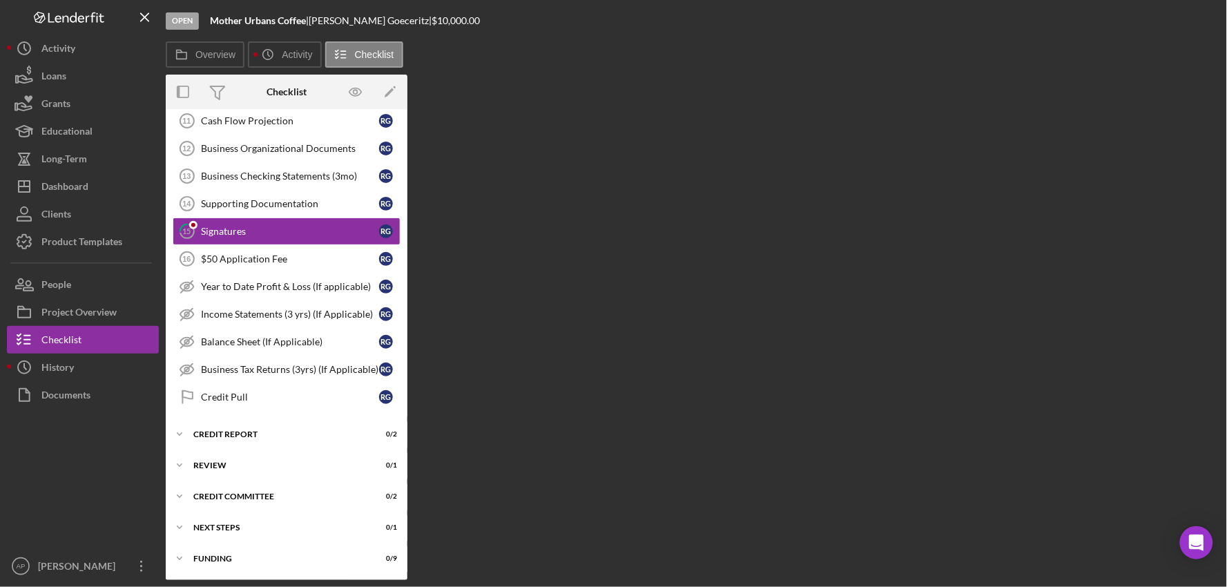
scroll to position [374, 0]
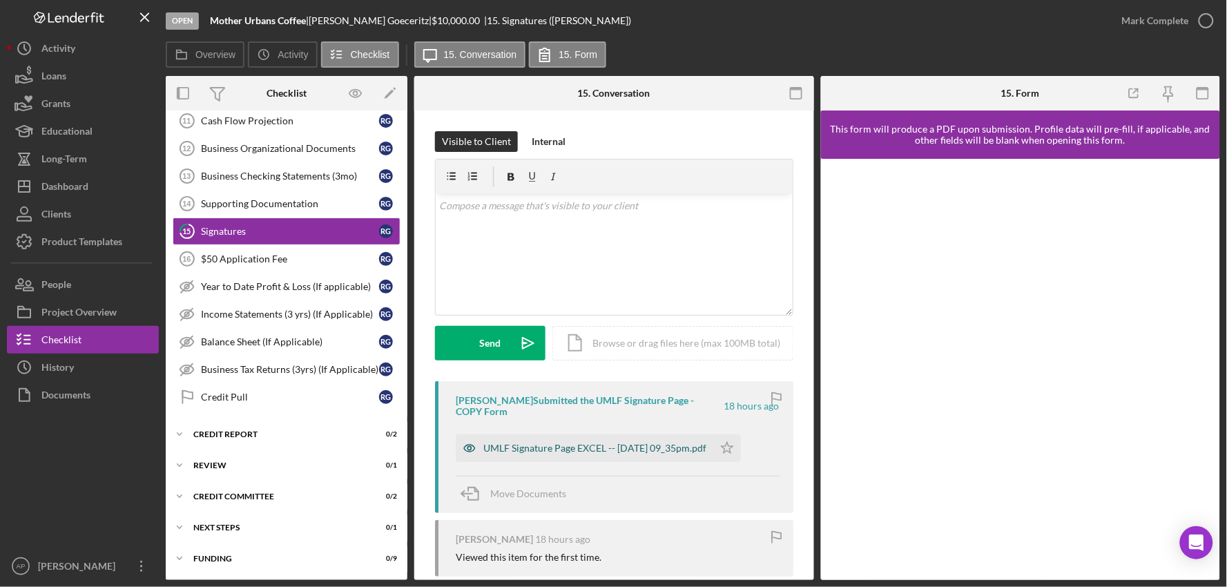
click at [572, 445] on div "UMLF Signature Page EXCEL -- [DATE] 09_35pm.pdf" at bounding box center [594, 448] width 223 height 11
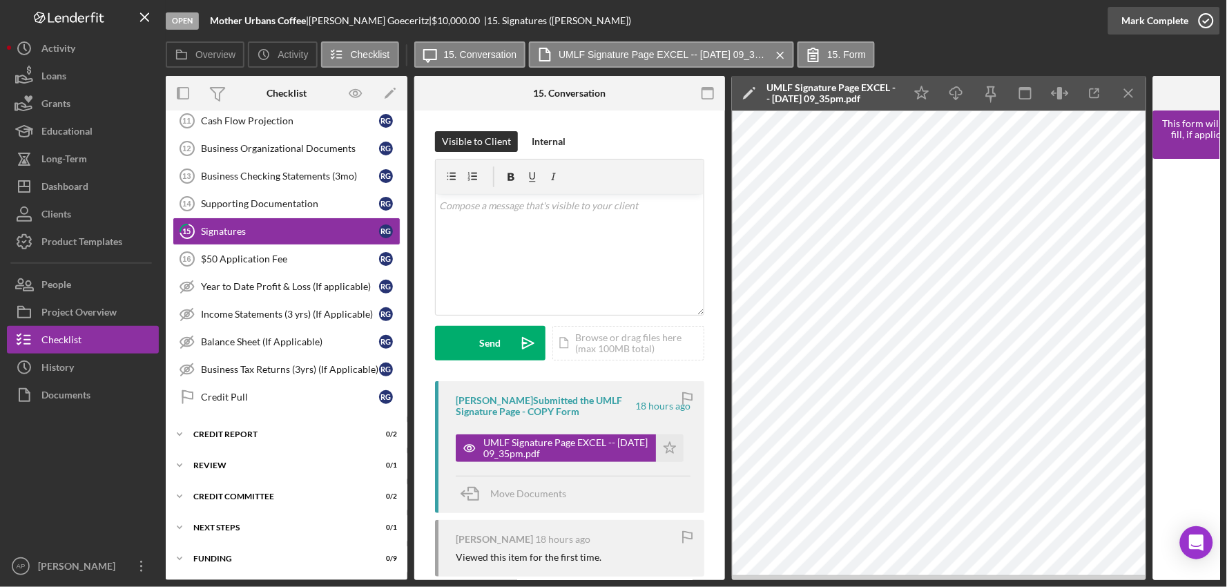
click at [1207, 25] on icon "button" at bounding box center [1206, 20] width 35 height 35
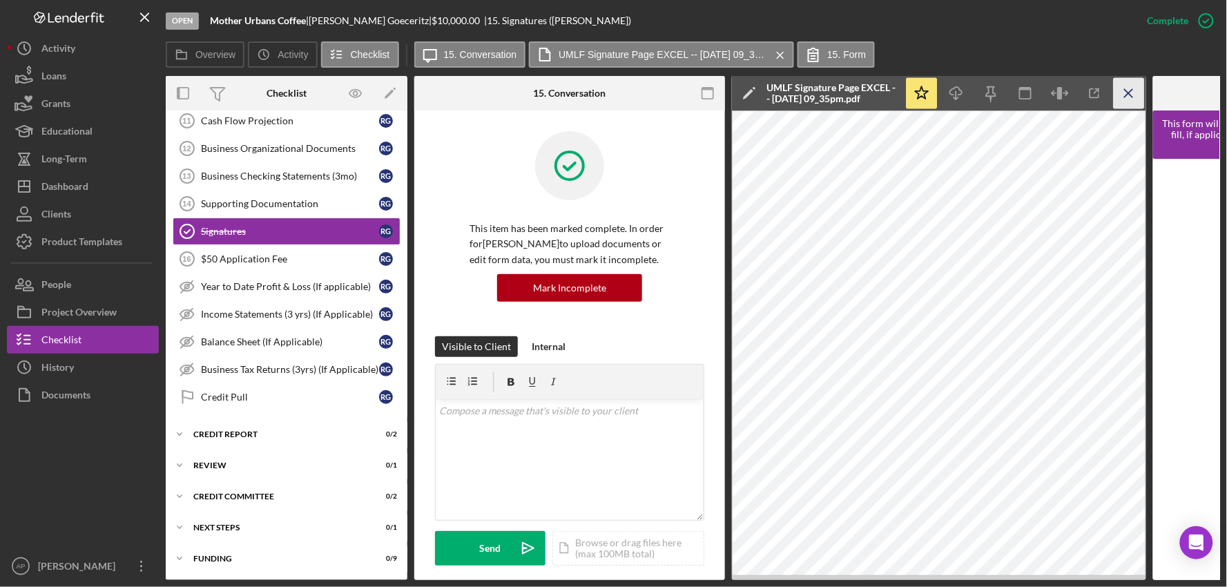
click at [1128, 91] on icon "Icon/Menu Close" at bounding box center [1129, 93] width 31 height 31
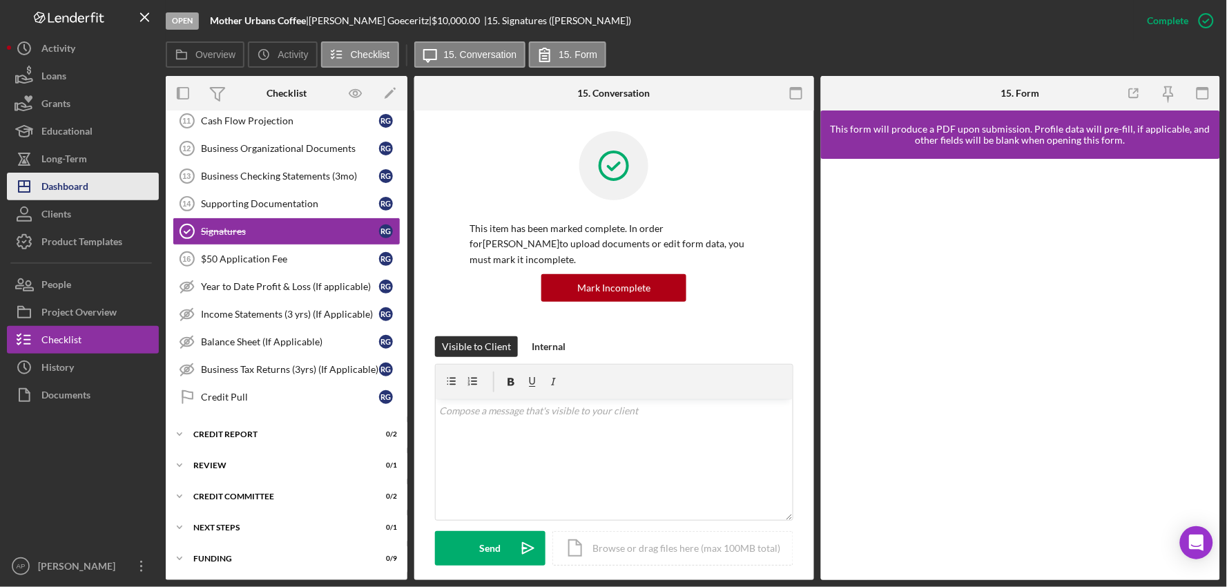
click at [84, 188] on div "Dashboard" at bounding box center [64, 188] width 47 height 31
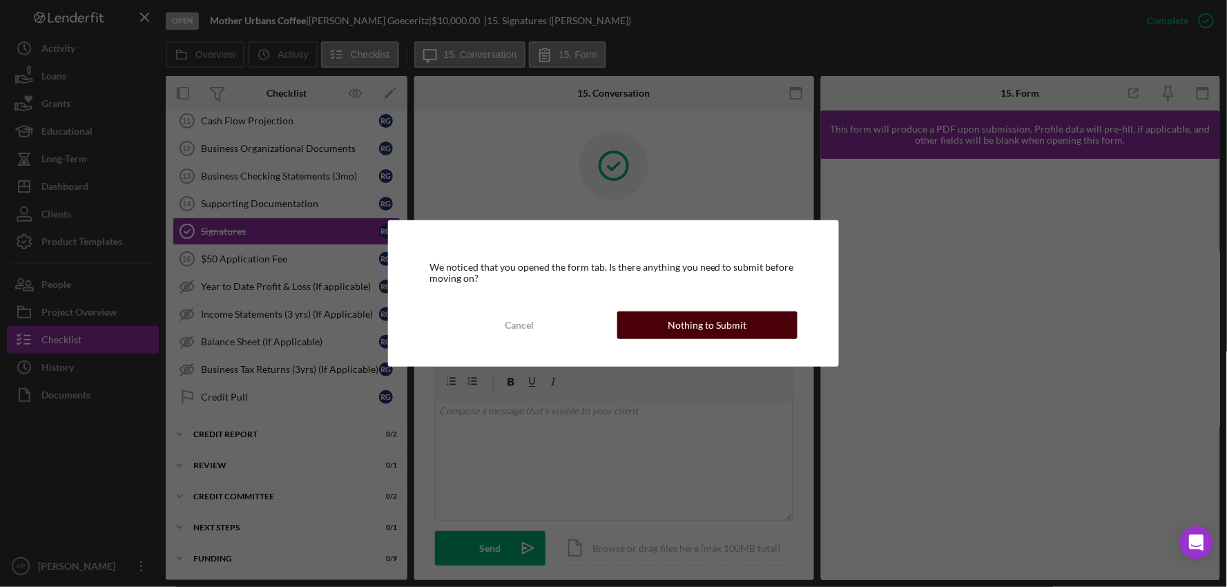
click at [644, 322] on button "Nothing to Submit" at bounding box center [707, 325] width 181 height 28
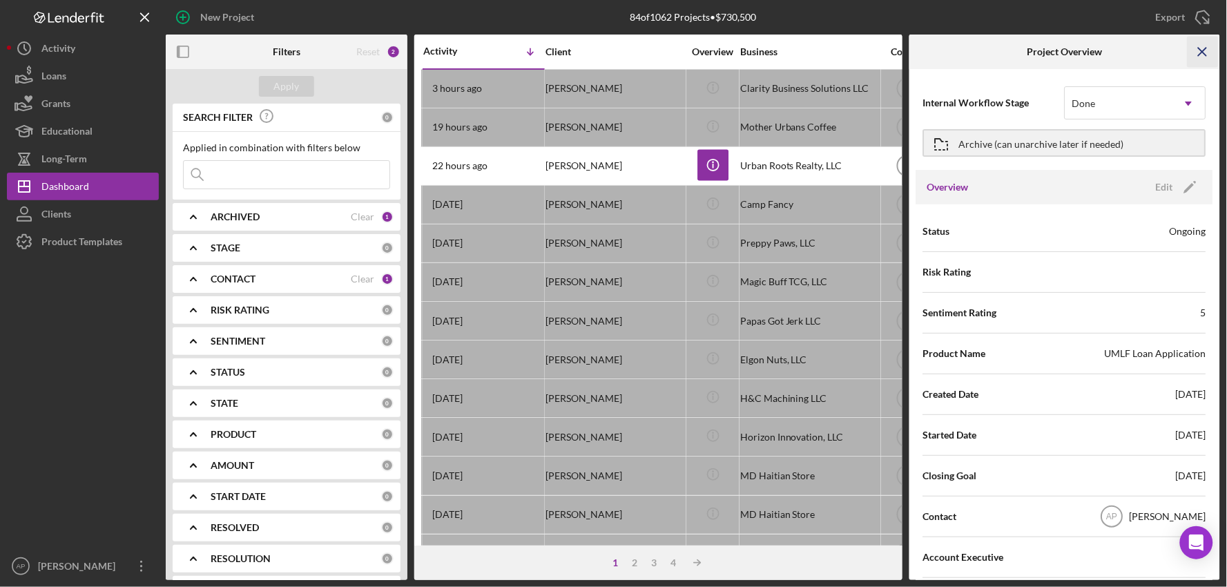
click at [1200, 52] on icon "Icon/Menu Close" at bounding box center [1203, 52] width 31 height 31
